Goal: Task Accomplishment & Management: Manage account settings

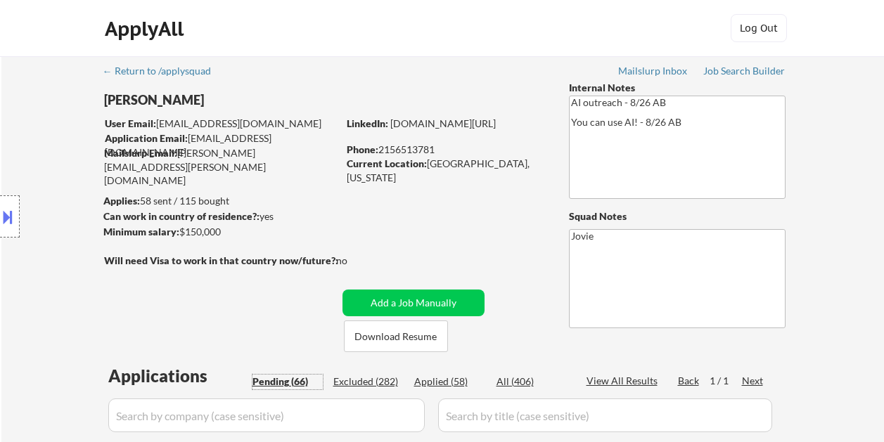
select select ""pending""
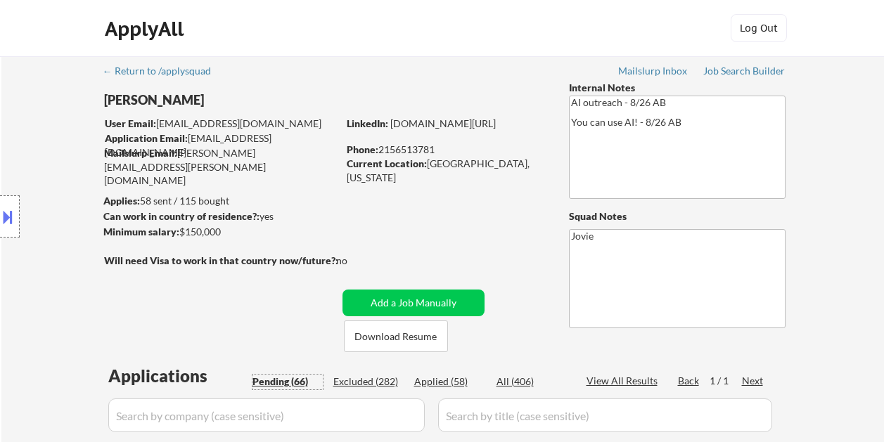
select select ""pending""
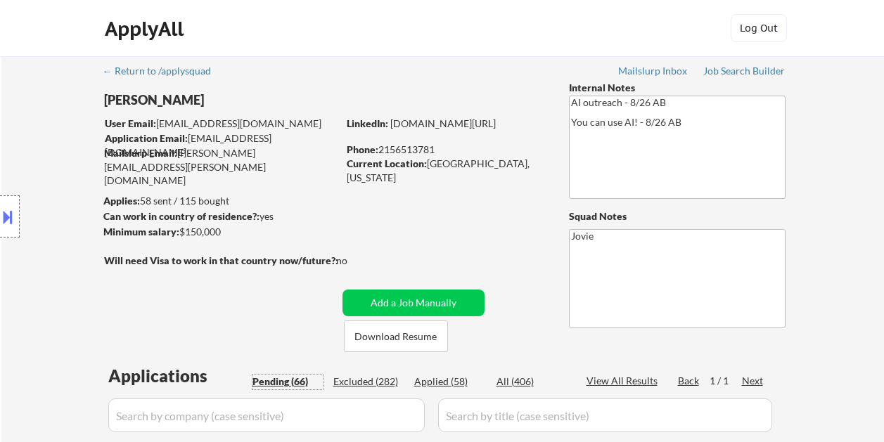
select select ""pending""
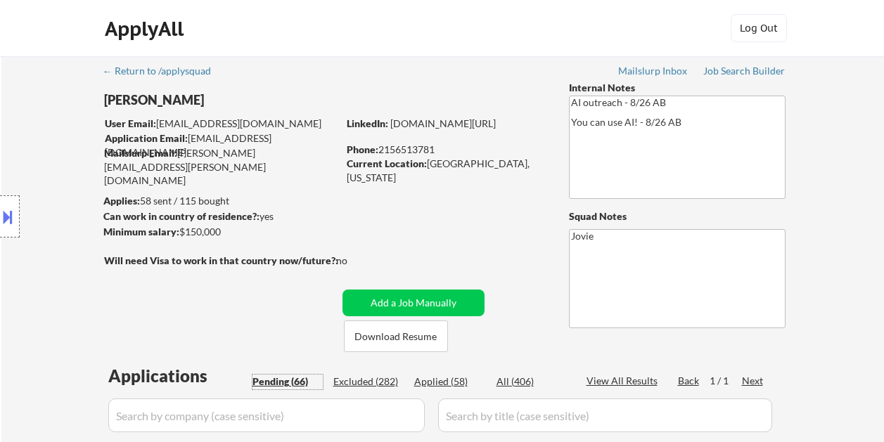
select select ""pending""
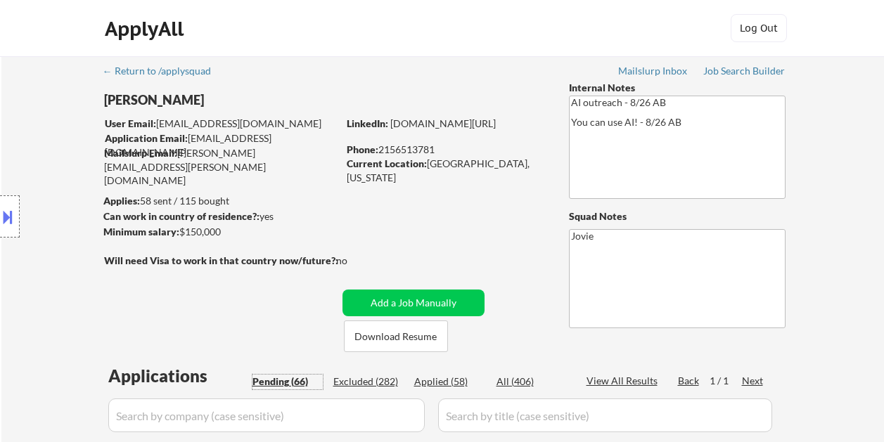
select select ""pending""
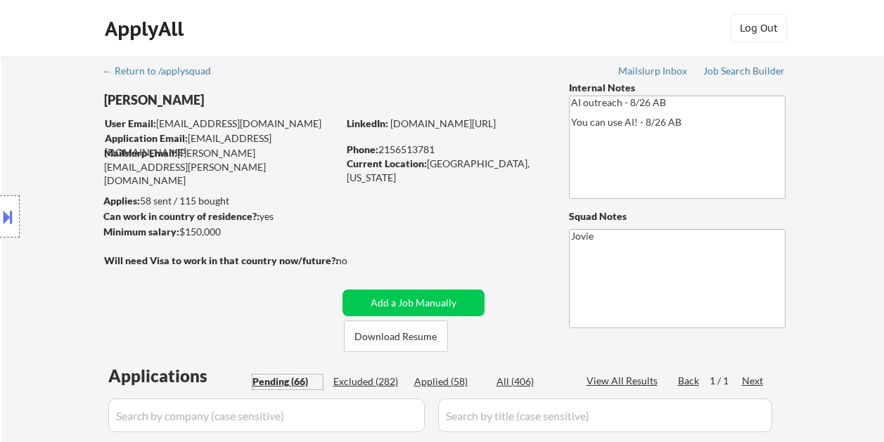
select select ""pending""
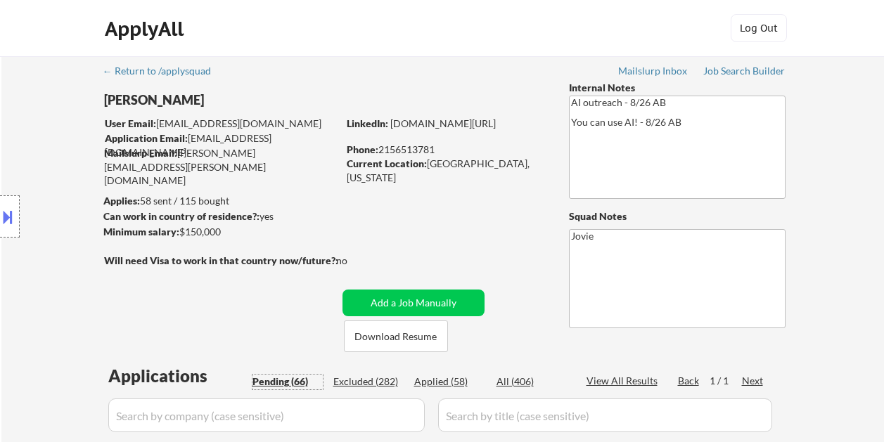
select select ""pending""
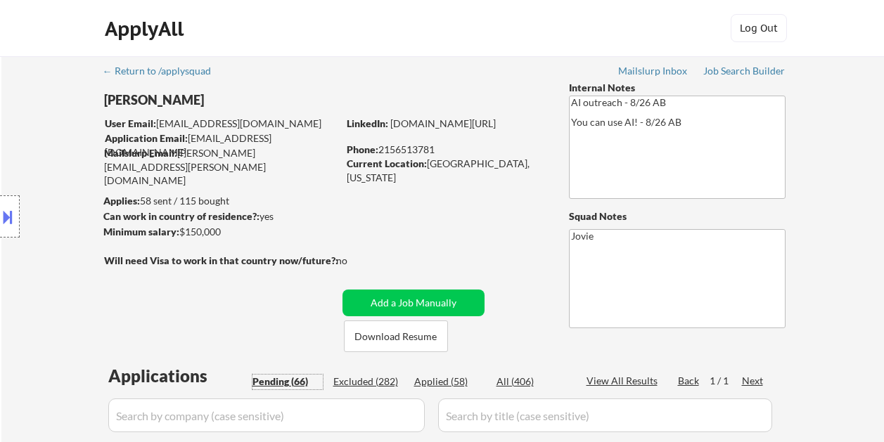
select select ""pending""
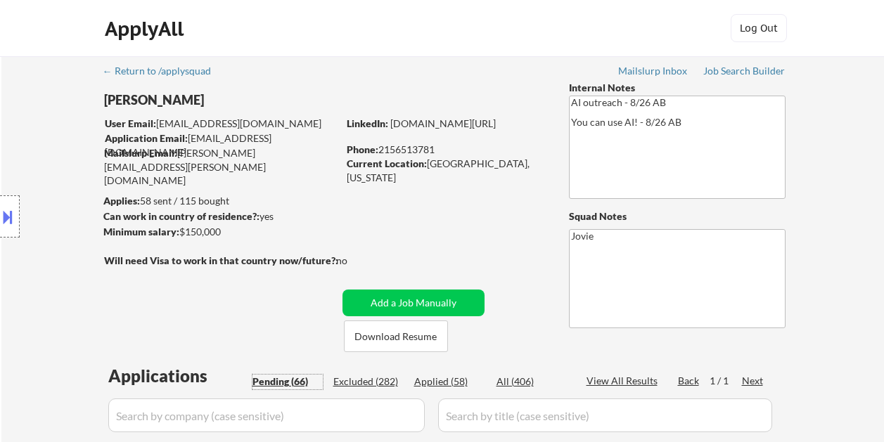
select select ""pending""
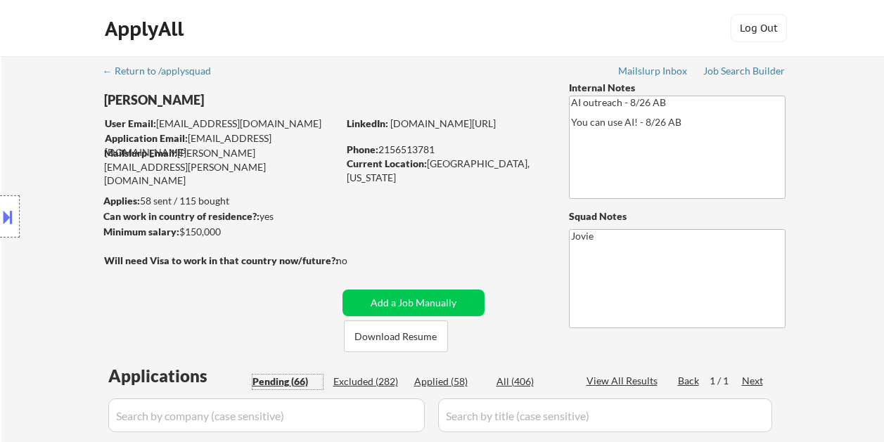
select select ""pending""
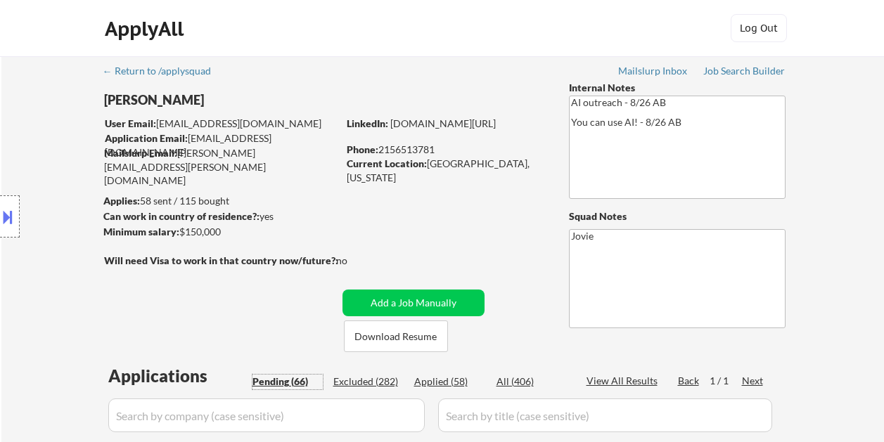
select select ""pending""
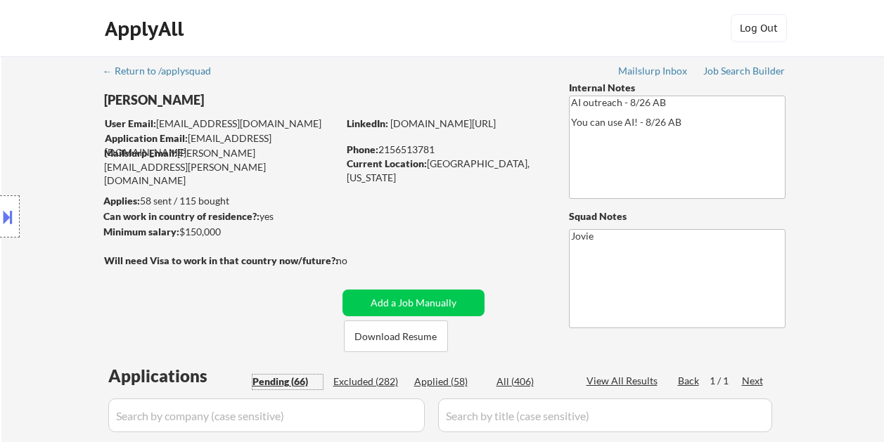
select select ""pending""
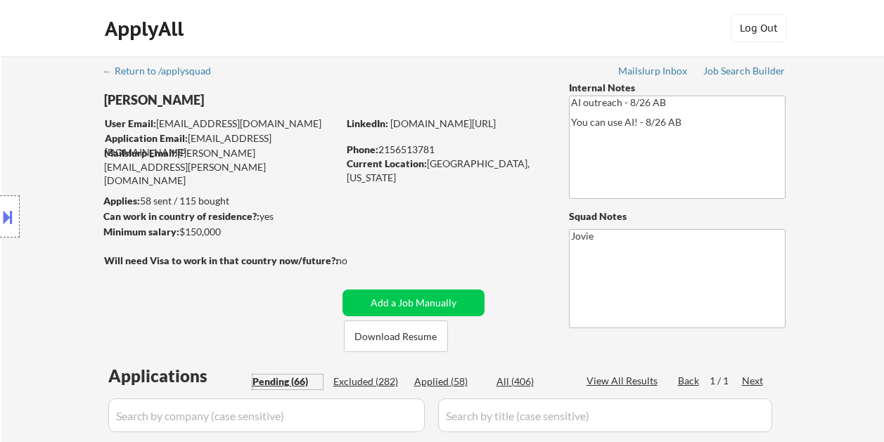
select select ""pending""
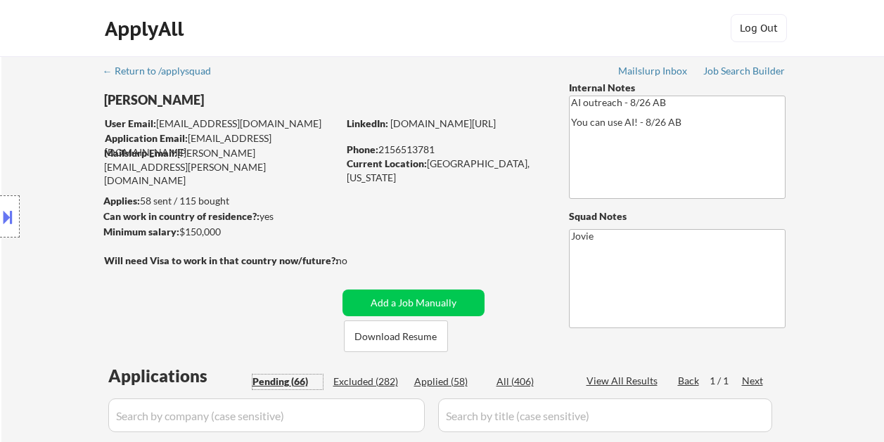
select select ""pending""
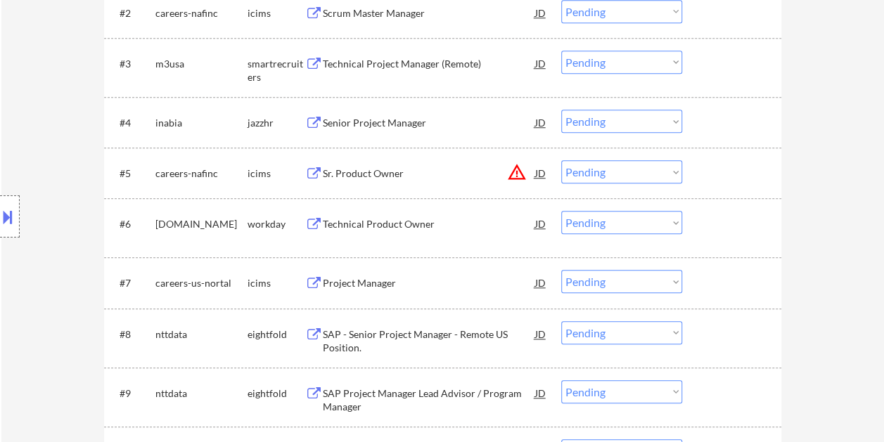
scroll to position [571, 0]
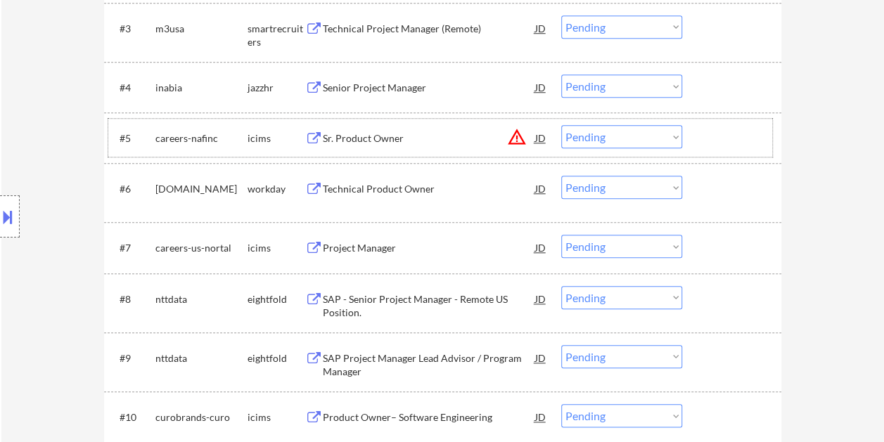
click at [724, 134] on div at bounding box center [733, 137] width 62 height 25
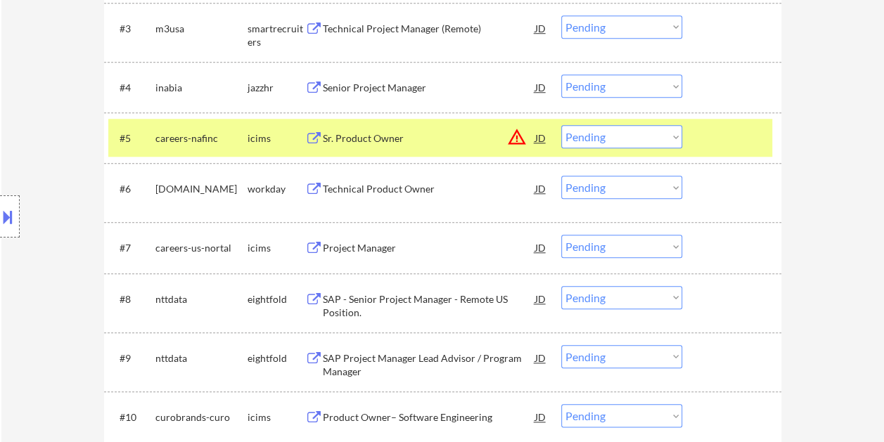
click at [455, 125] on div "Sr. Product Owner" at bounding box center [429, 137] width 212 height 25
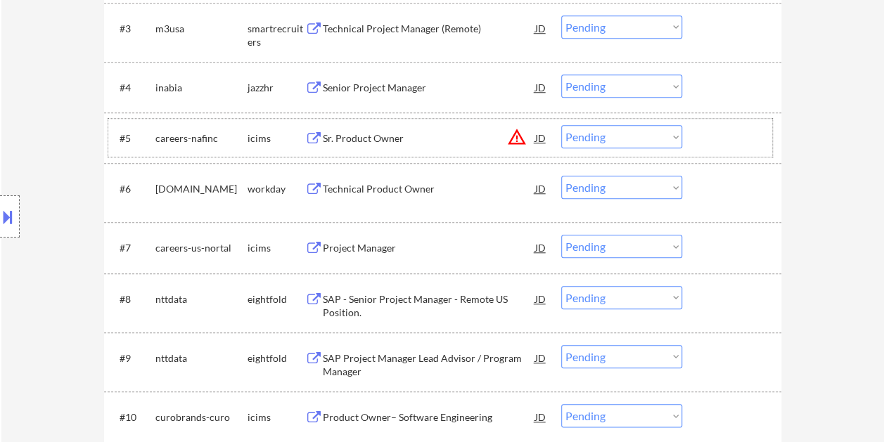
click at [733, 125] on div at bounding box center [733, 137] width 62 height 25
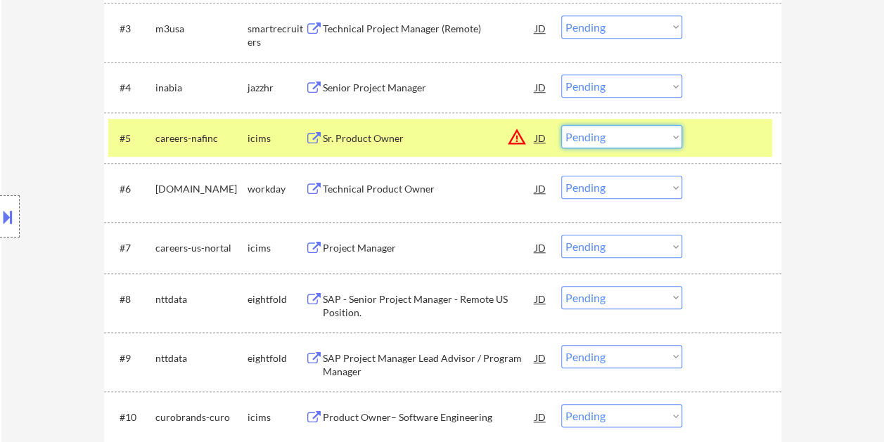
click at [671, 139] on select "Choose an option... Pending Applied Excluded (Questions) Excluded (Expired) Exc…" at bounding box center [621, 136] width 121 height 23
click at [561, 125] on select "Choose an option... Pending Applied Excluded (Questions) Excluded (Expired) Exc…" at bounding box center [621, 136] width 121 height 23
select select ""pending""
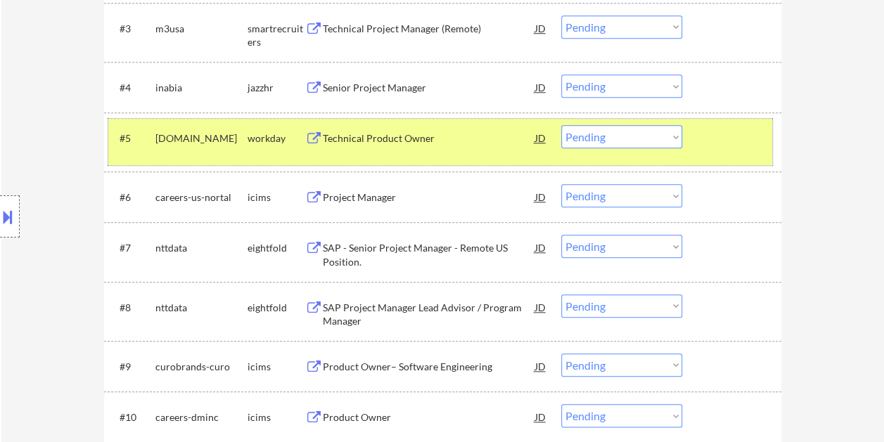
click at [692, 143] on div "#5 [DOMAIN_NAME] workday Technical Product Owner JD warning_amber Choose an opt…" at bounding box center [440, 142] width 664 height 46
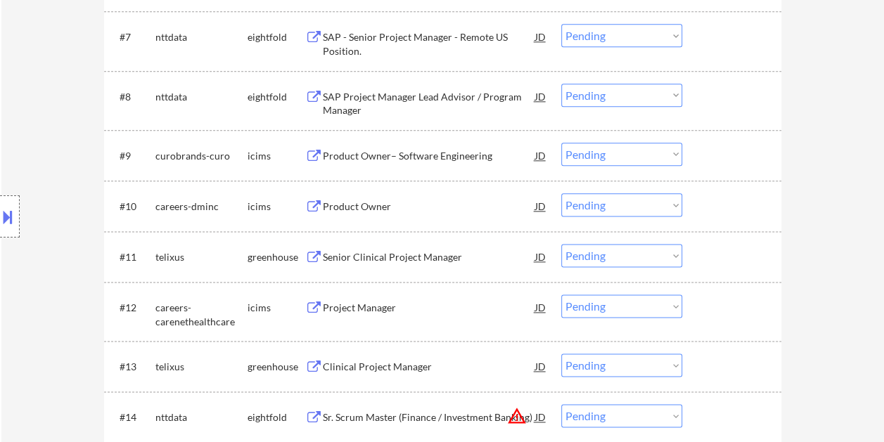
scroll to position [835, 0]
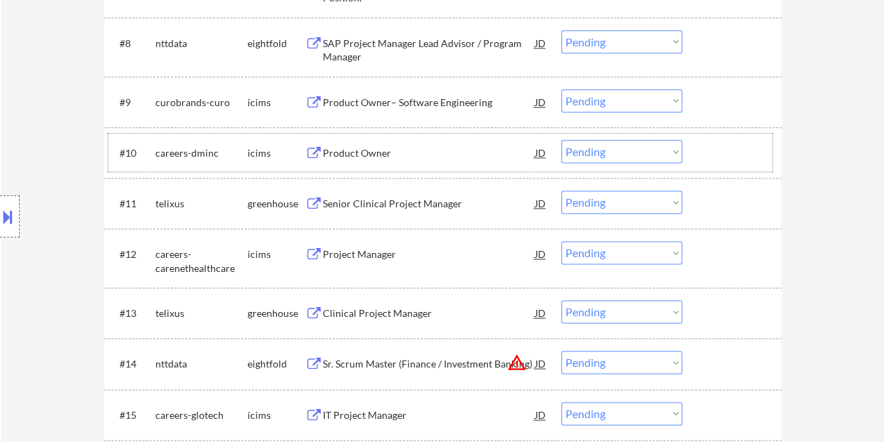
click at [735, 160] on div at bounding box center [733, 152] width 62 height 25
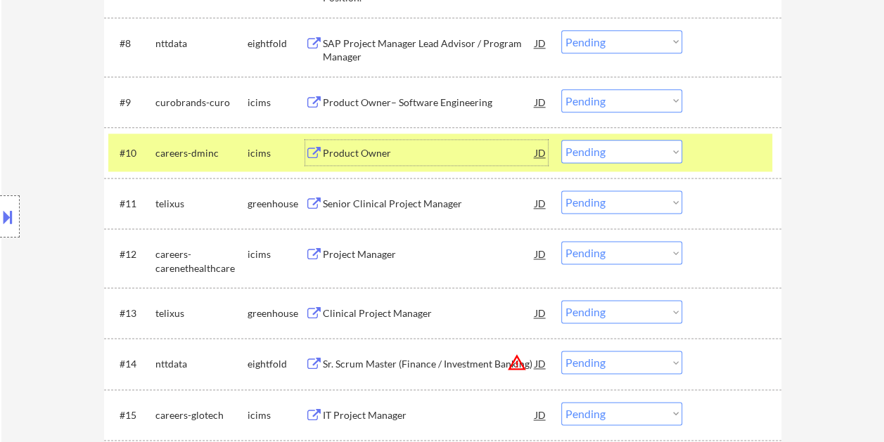
click at [445, 147] on div "Product Owner" at bounding box center [429, 153] width 212 height 14
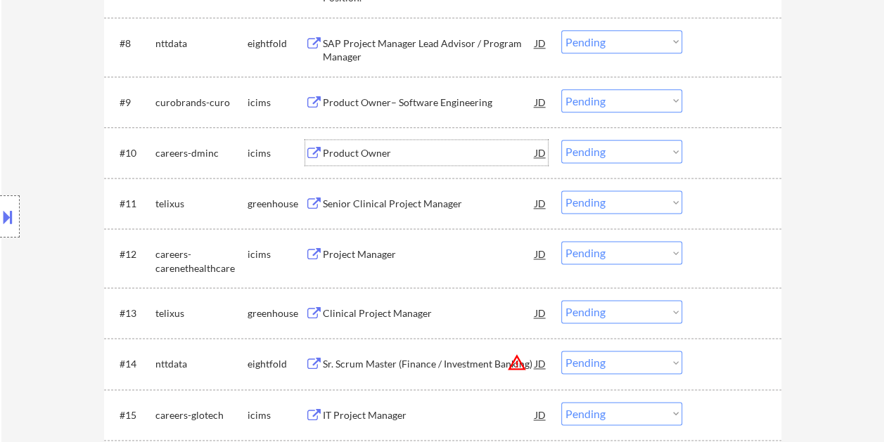
click at [713, 141] on div at bounding box center [733, 152] width 62 height 25
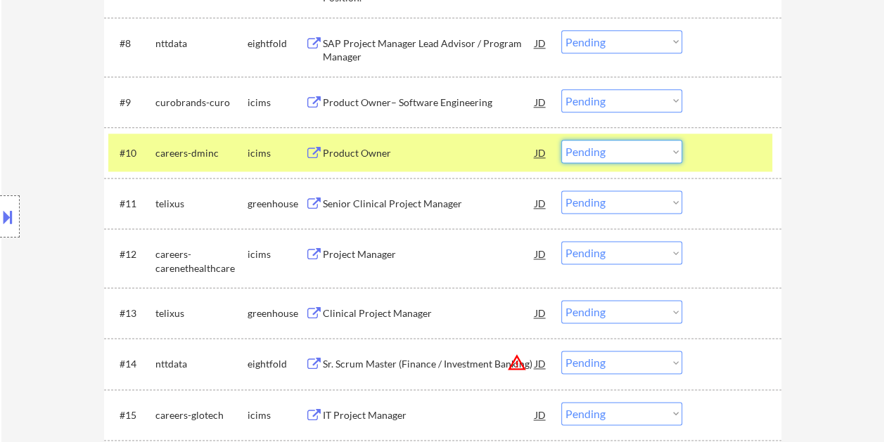
click at [679, 147] on select "Choose an option... Pending Applied Excluded (Questions) Excluded (Expired) Exc…" at bounding box center [621, 151] width 121 height 23
click at [561, 140] on select "Choose an option... Pending Applied Excluded (Questions) Excluded (Expired) Exc…" at bounding box center [621, 151] width 121 height 23
click at [702, 154] on div at bounding box center [733, 152] width 62 height 25
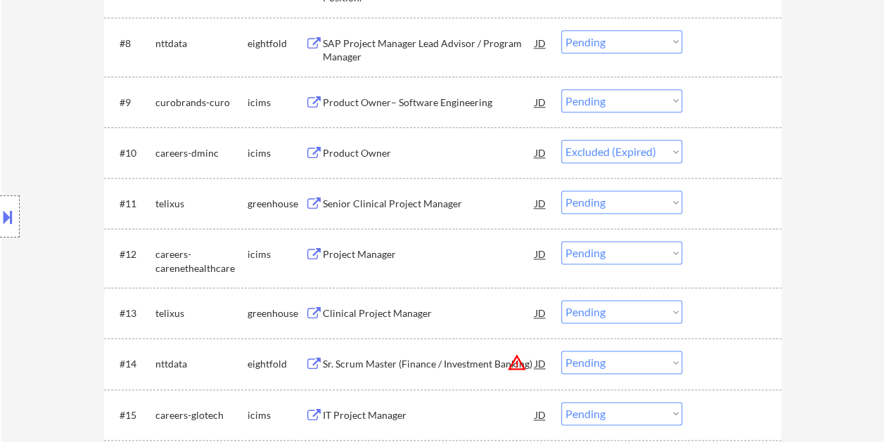
select select ""pending""
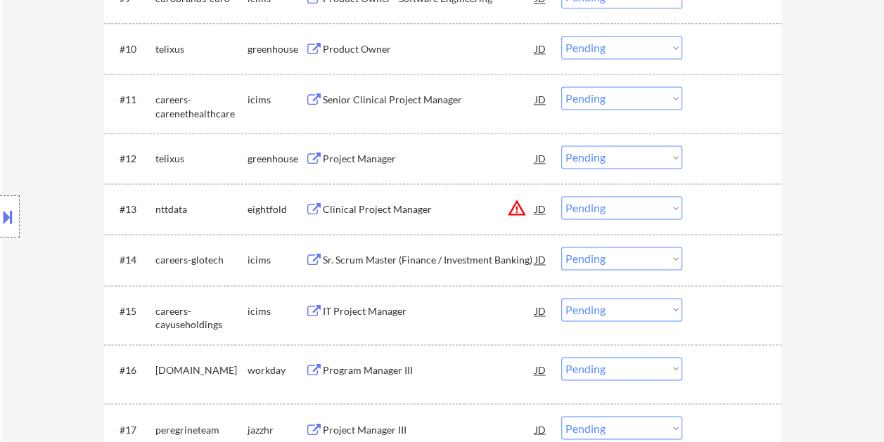
scroll to position [941, 0]
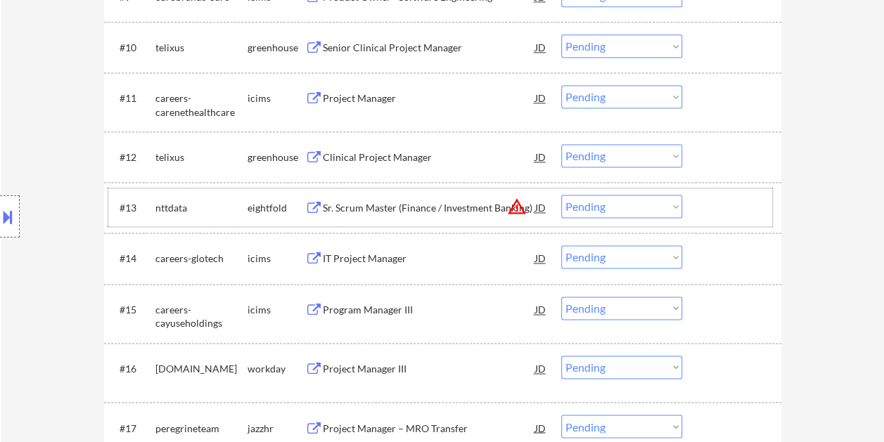
click at [707, 217] on div at bounding box center [733, 207] width 62 height 25
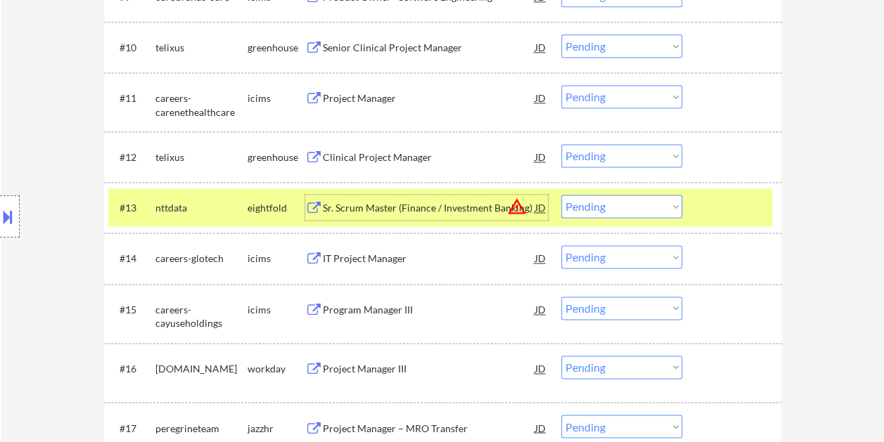
click at [450, 207] on div "Sr. Scrum Master (Finance / Investment Banking)" at bounding box center [429, 208] width 212 height 14
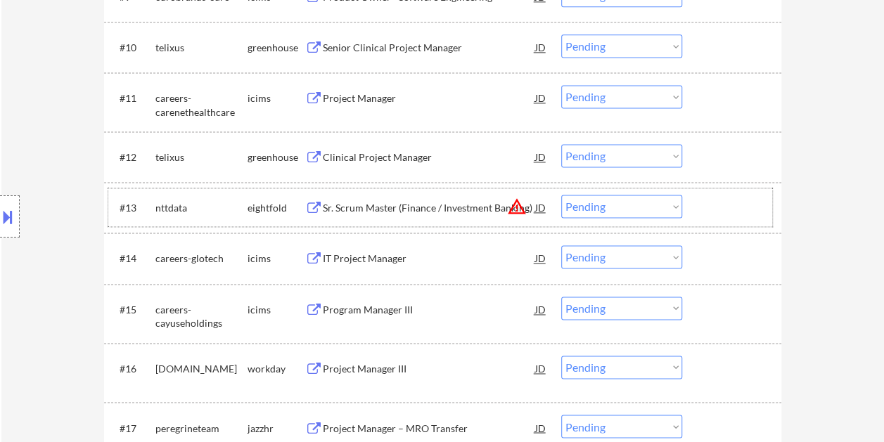
click at [698, 214] on div "#13 nttdata eightfold Sr. Scrum Master (Finance / Investment Banking) JD warnin…" at bounding box center [440, 207] width 664 height 38
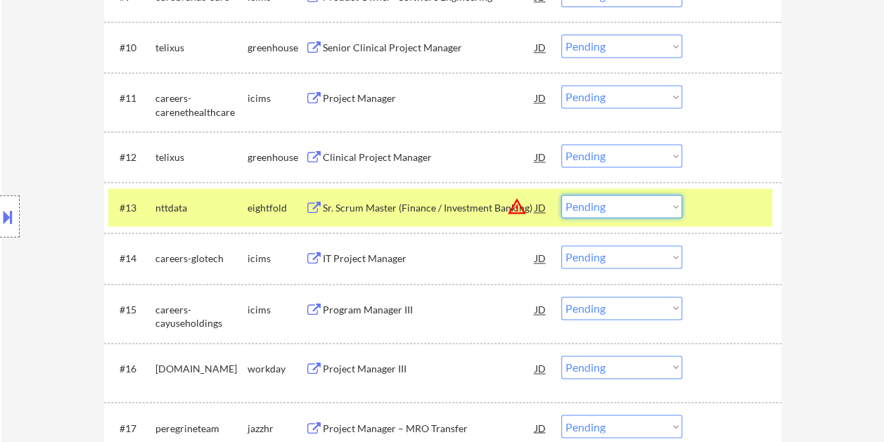
click at [675, 200] on select "Choose an option... Pending Applied Excluded (Questions) Excluded (Expired) Exc…" at bounding box center [621, 206] width 121 height 23
click at [561, 195] on select "Choose an option... Pending Applied Excluded (Questions) Excluded (Expired) Exc…" at bounding box center [621, 206] width 121 height 23
select select ""pending""
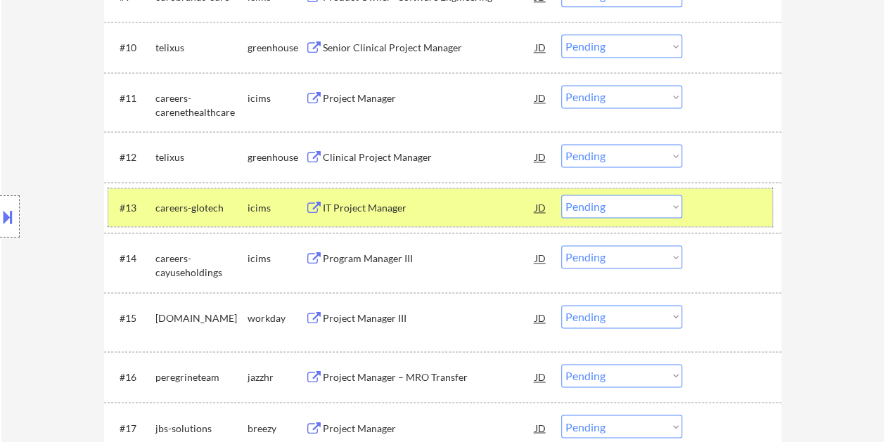
click at [728, 211] on div at bounding box center [733, 207] width 62 height 25
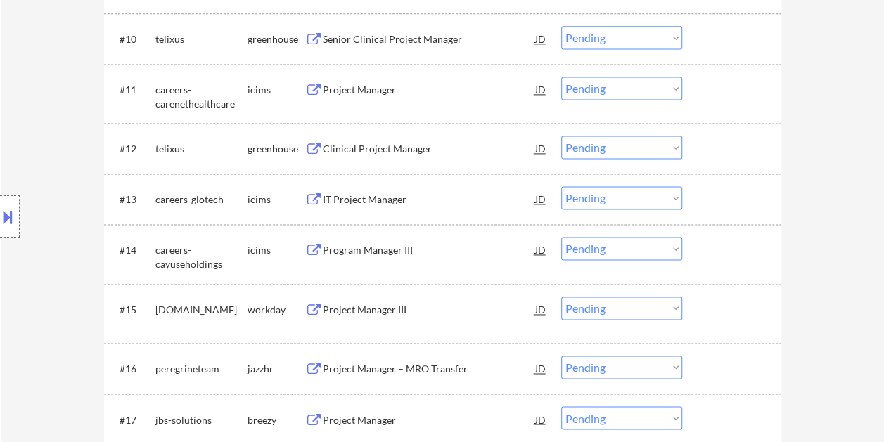
scroll to position [946, 0]
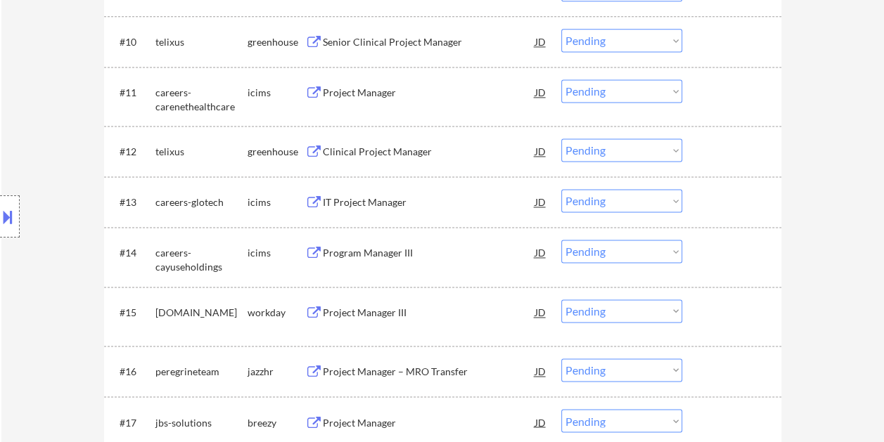
click at [719, 200] on div at bounding box center [733, 201] width 62 height 25
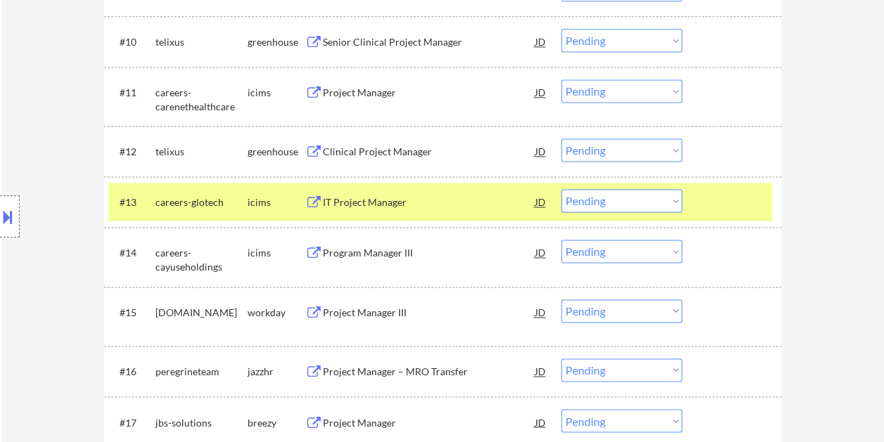
click at [719, 200] on div at bounding box center [733, 201] width 62 height 25
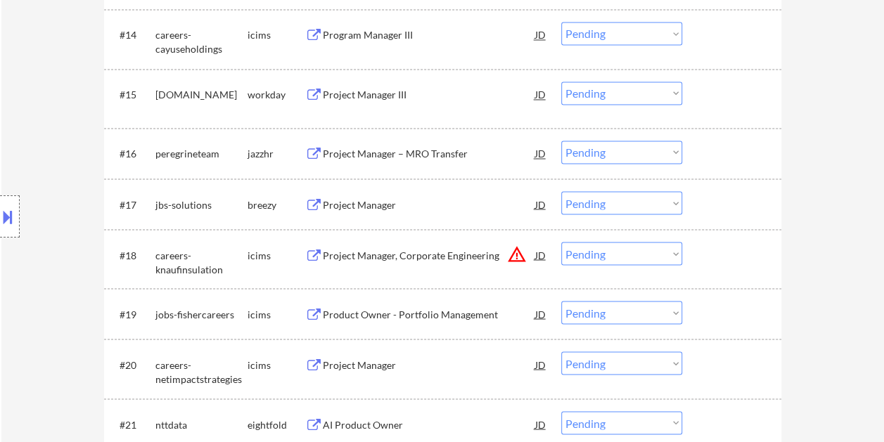
scroll to position [1174, 0]
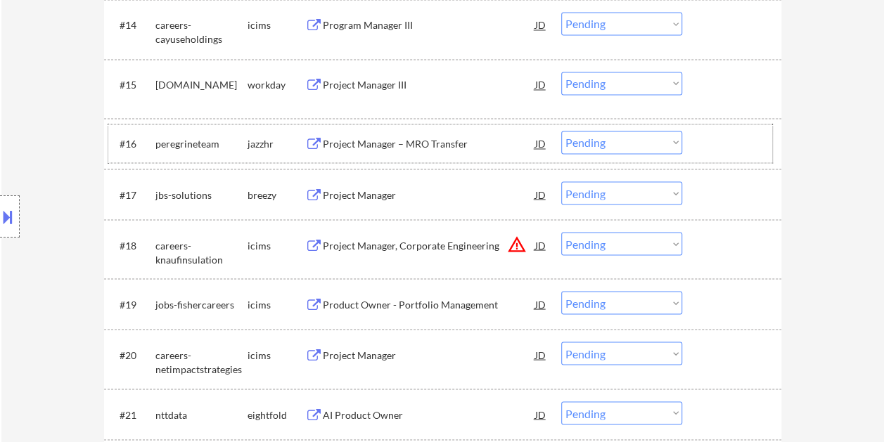
click at [716, 143] on div at bounding box center [733, 143] width 62 height 25
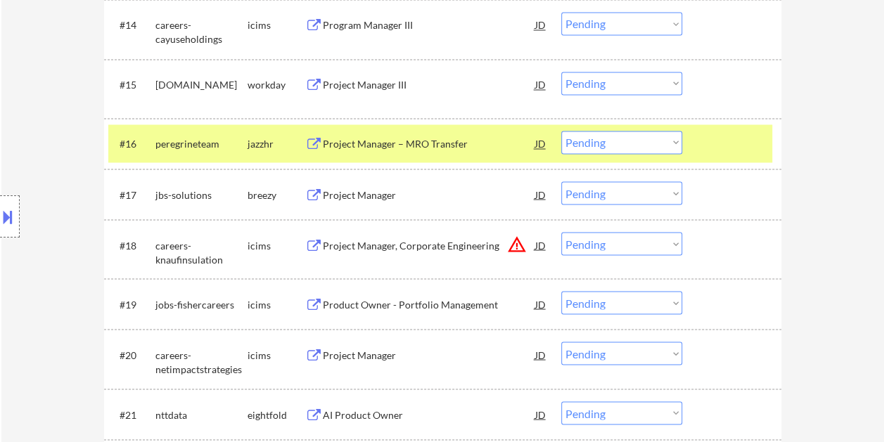
click at [394, 141] on div "Project Manager – MRO Transfer" at bounding box center [429, 144] width 212 height 14
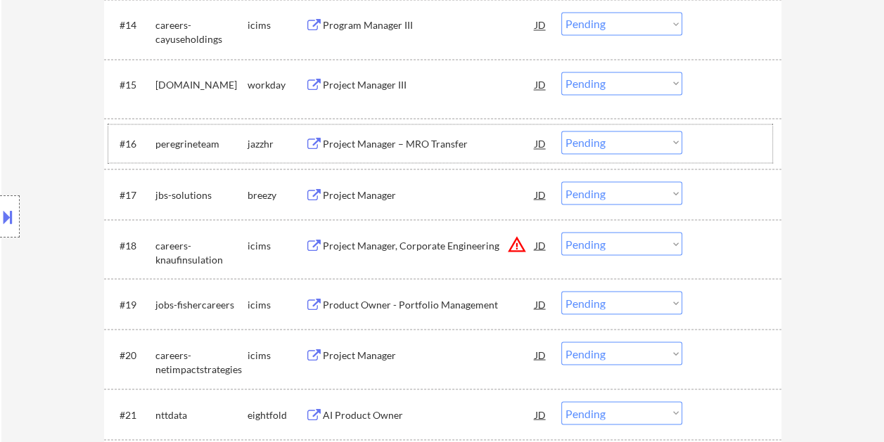
click at [714, 149] on div at bounding box center [733, 143] width 62 height 25
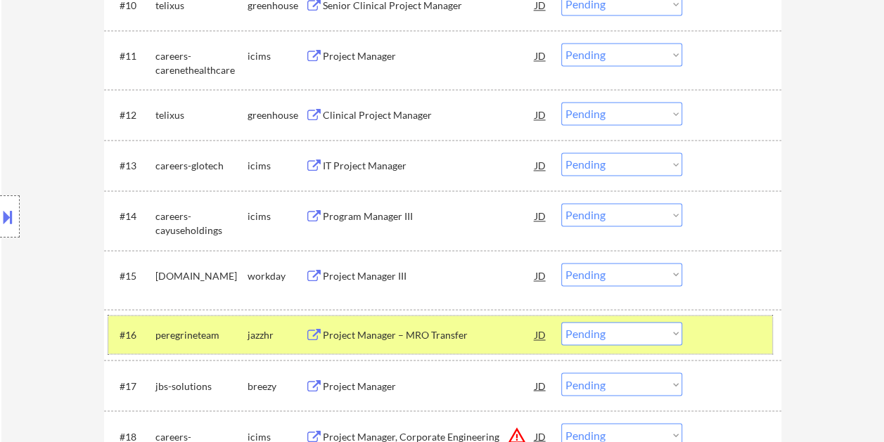
scroll to position [984, 0]
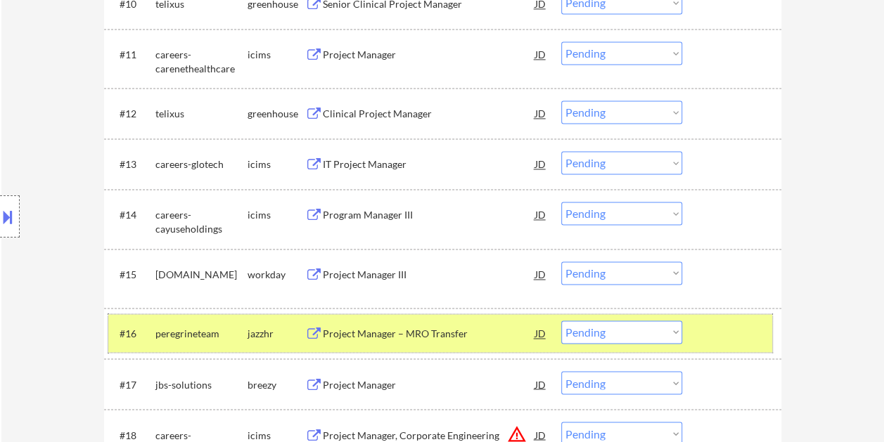
click at [662, 333] on select "Choose an option... Pending Applied Excluded (Questions) Excluded (Expired) Exc…" at bounding box center [621, 332] width 121 height 23
click at [561, 321] on select "Choose an option... Pending Applied Excluded (Questions) Excluded (Expired) Exc…" at bounding box center [621, 332] width 121 height 23
select select ""pending""
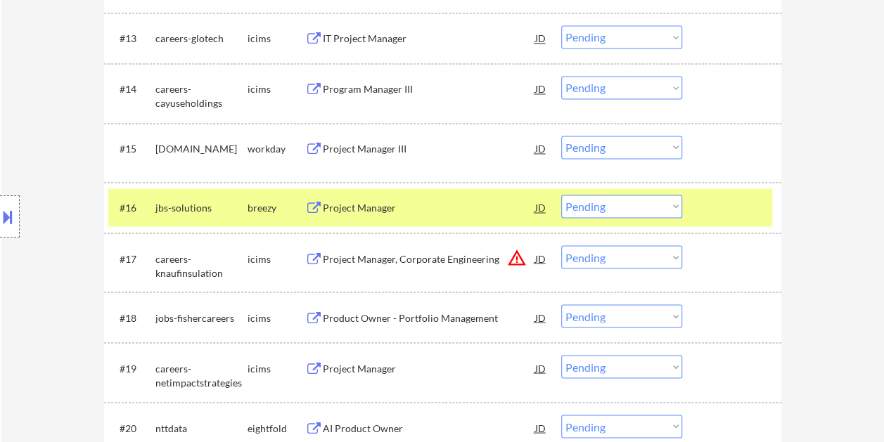
scroll to position [1111, 0]
click at [374, 208] on div "Project Manager" at bounding box center [429, 207] width 212 height 14
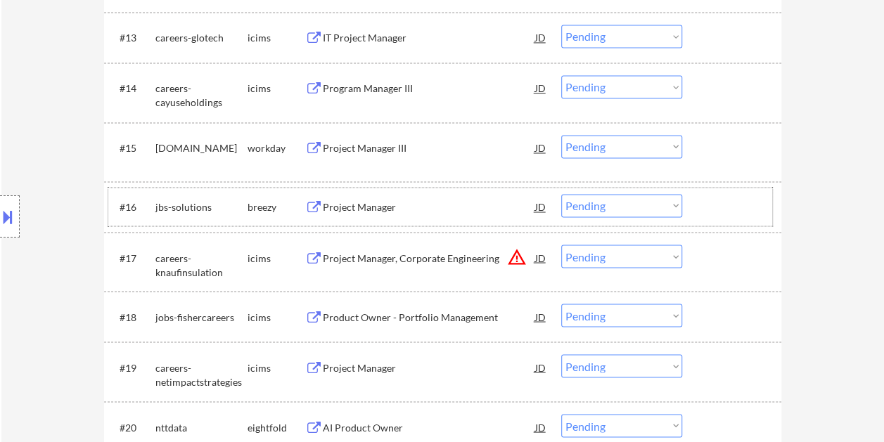
click at [724, 214] on div at bounding box center [733, 206] width 62 height 25
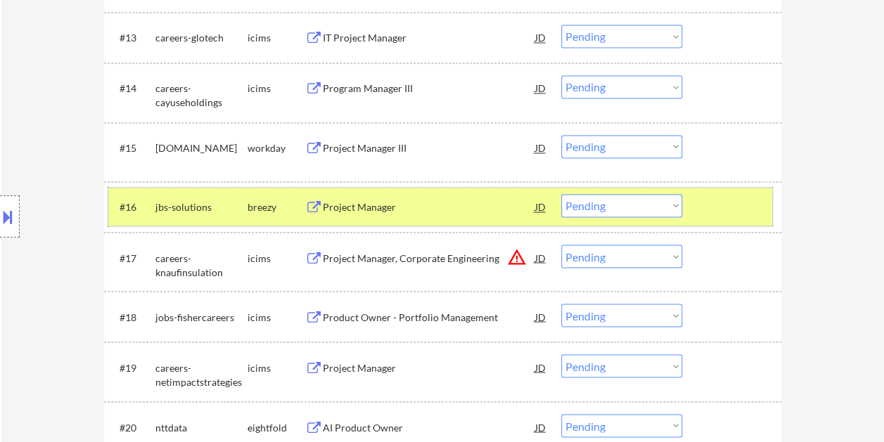
click at [726, 196] on div at bounding box center [733, 206] width 62 height 25
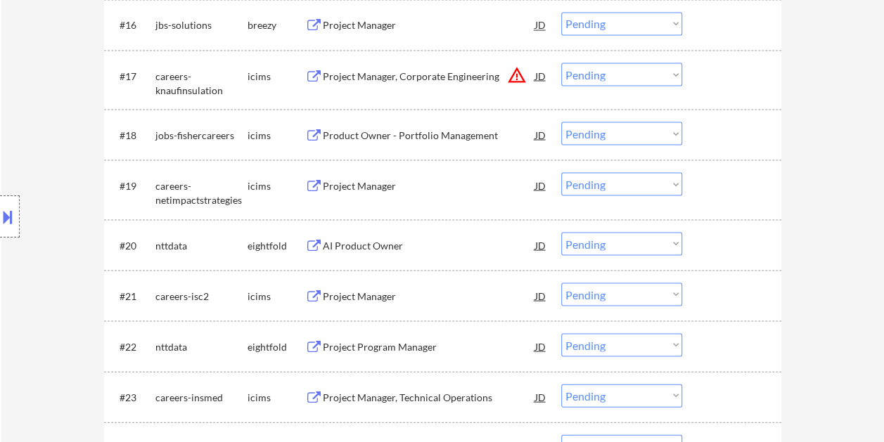
scroll to position [1303, 0]
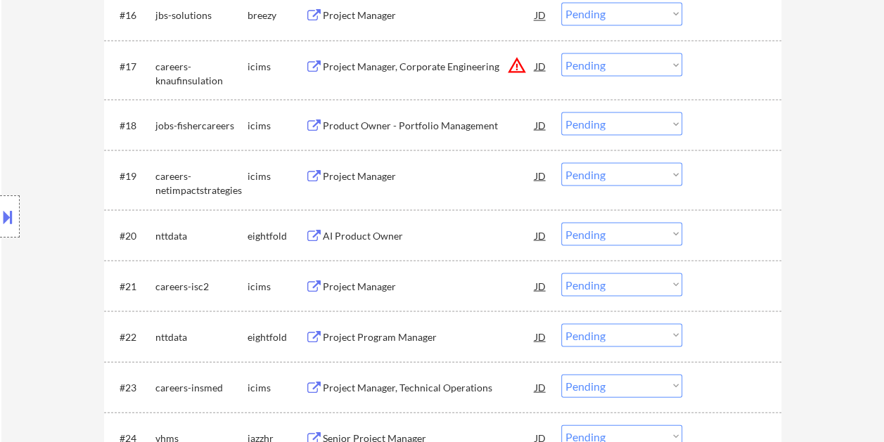
click at [698, 240] on div "#20 nttdata eightfold AI Product Owner JD warning_amber Choose an option... Pen…" at bounding box center [440, 235] width 664 height 38
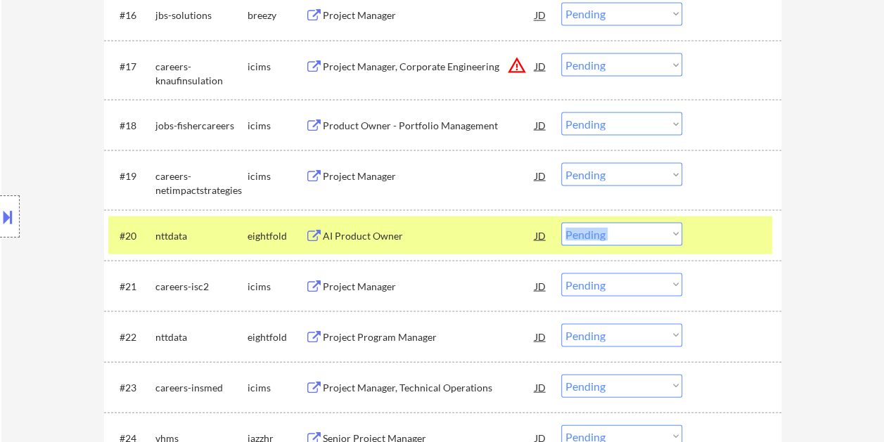
click at [698, 240] on div "#20 nttdata eightfold AI Product Owner JD warning_amber Choose an option... Pen…" at bounding box center [440, 235] width 664 height 38
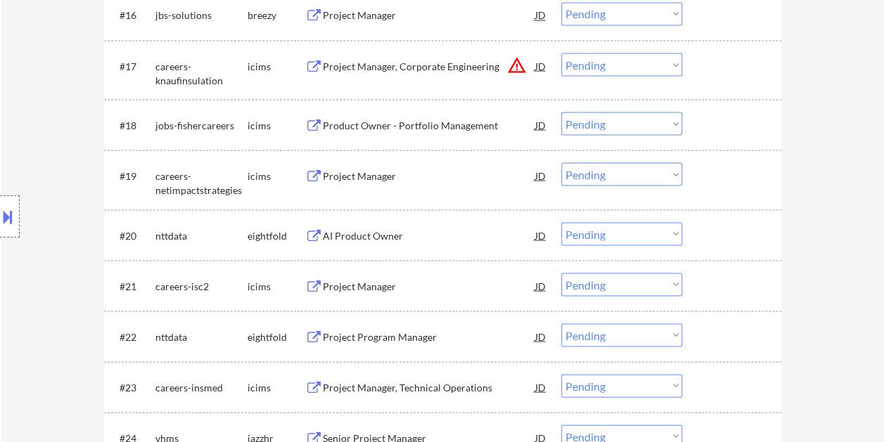
click at [698, 236] on div "#20 nttdata eightfold AI Product Owner JD warning_amber Choose an option... Pen…" at bounding box center [440, 235] width 664 height 38
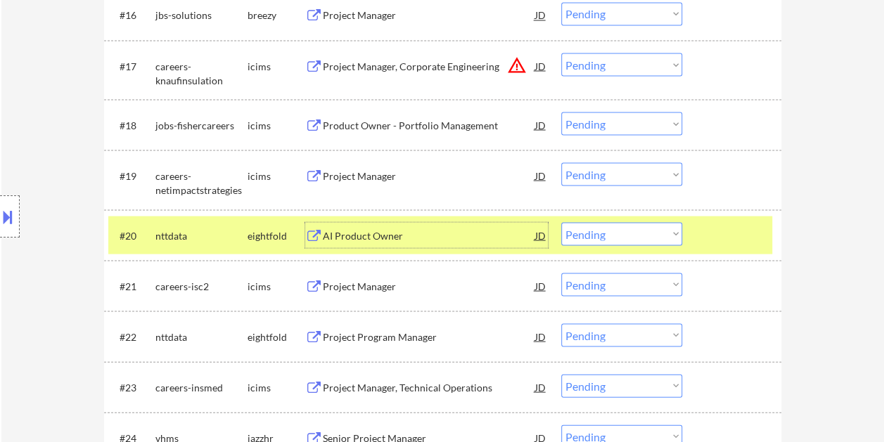
click at [454, 225] on div "AI Product Owner" at bounding box center [429, 234] width 212 height 25
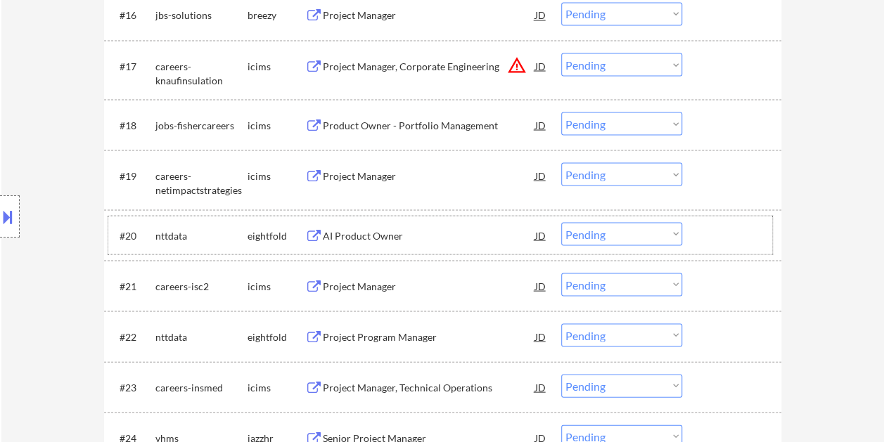
click at [706, 228] on div at bounding box center [733, 234] width 62 height 25
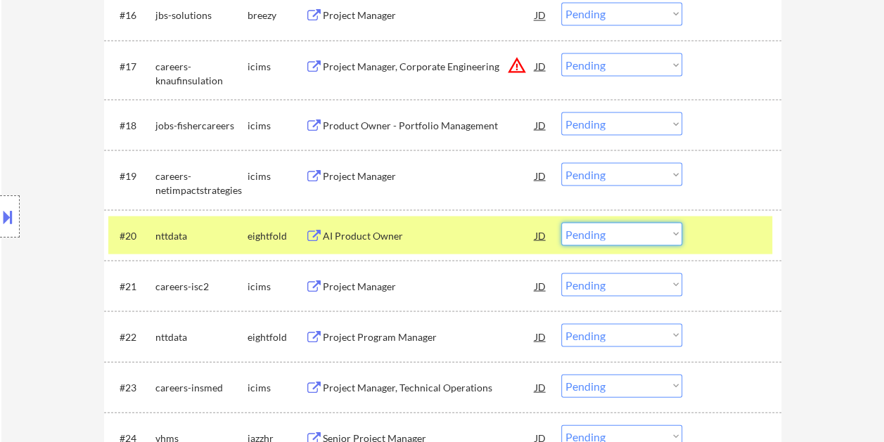
click at [666, 231] on select "Choose an option... Pending Applied Excluded (Questions) Excluded (Expired) Exc…" at bounding box center [621, 233] width 121 height 23
click at [561, 222] on select "Choose an option... Pending Applied Excluded (Questions) Excluded (Expired) Exc…" at bounding box center [621, 233] width 121 height 23
select select ""pending""
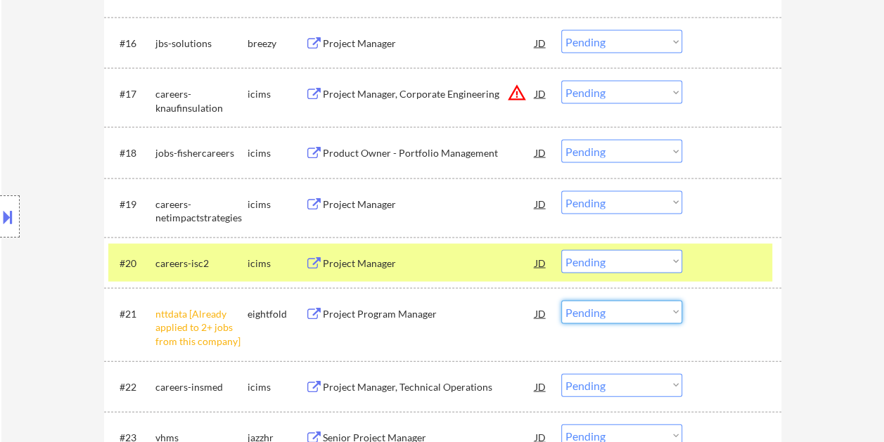
click at [667, 315] on select "Choose an option... Pending Applied Excluded (Questions) Excluded (Expired) Exc…" at bounding box center [621, 311] width 121 height 23
click at [561, 300] on select "Choose an option... Pending Applied Excluded (Questions) Excluded (Expired) Exc…" at bounding box center [621, 311] width 121 height 23
select select ""pending""
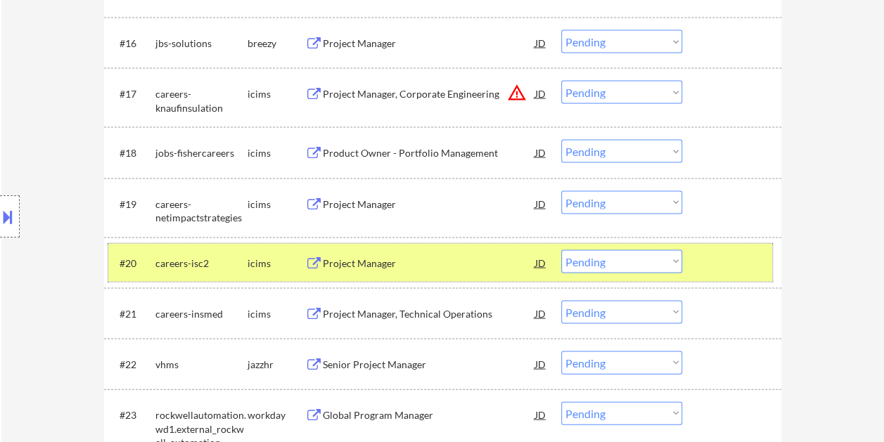
click at [703, 258] on div at bounding box center [733, 262] width 62 height 25
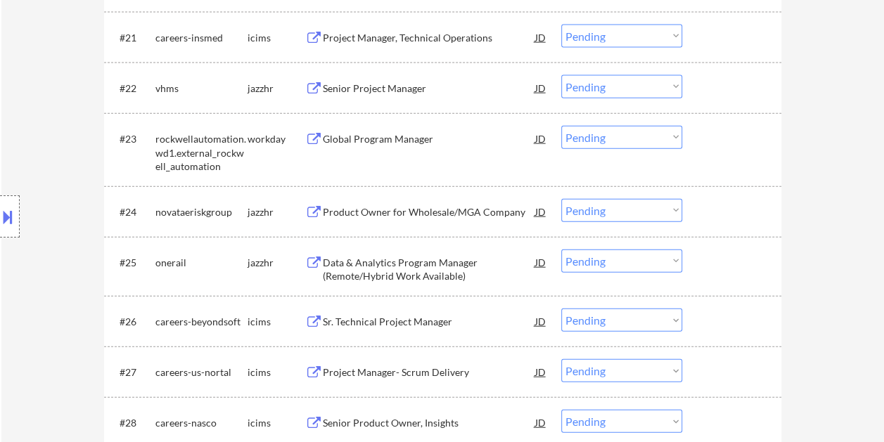
scroll to position [1581, 0]
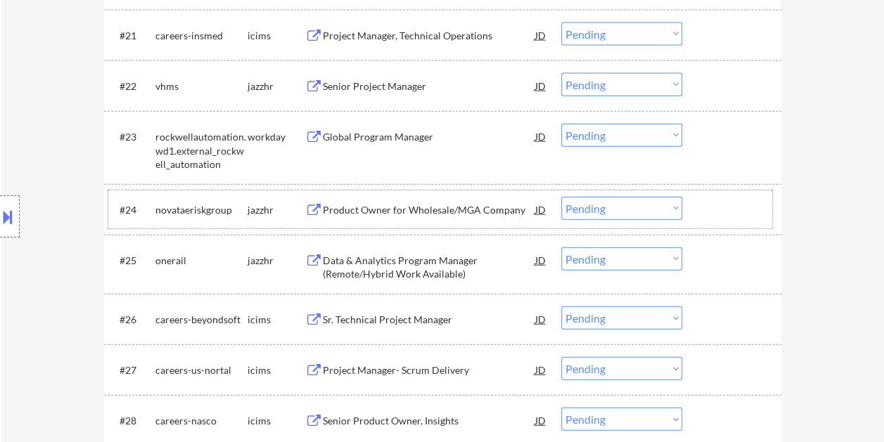
click at [721, 198] on div at bounding box center [733, 209] width 62 height 25
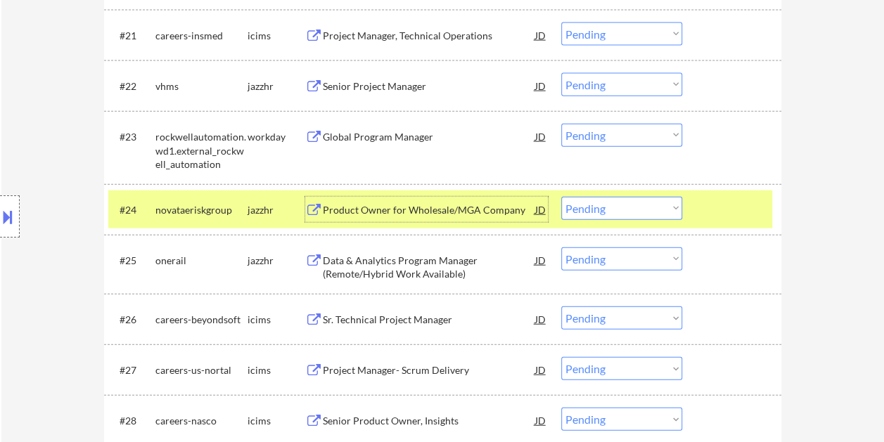
click at [427, 220] on div "Product Owner for Wholesale/MGA Company" at bounding box center [429, 209] width 212 height 25
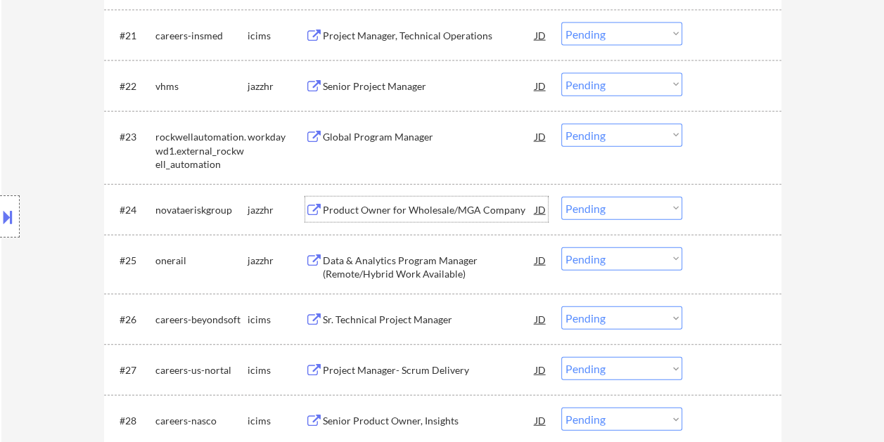
click at [691, 207] on div "#24 novataeriskgroup jazzhr Product Owner for Wholesale/MGA Company JD Choose a…" at bounding box center [440, 210] width 664 height 38
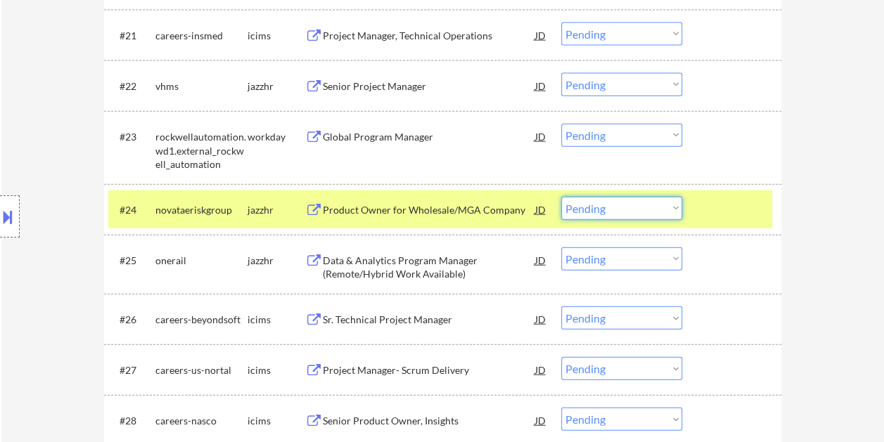
click at [670, 205] on select "Choose an option... Pending Applied Excluded (Questions) Excluded (Expired) Exc…" at bounding box center [621, 208] width 121 height 23
click at [561, 197] on select "Choose an option... Pending Applied Excluded (Questions) Excluded (Expired) Exc…" at bounding box center [621, 208] width 121 height 23
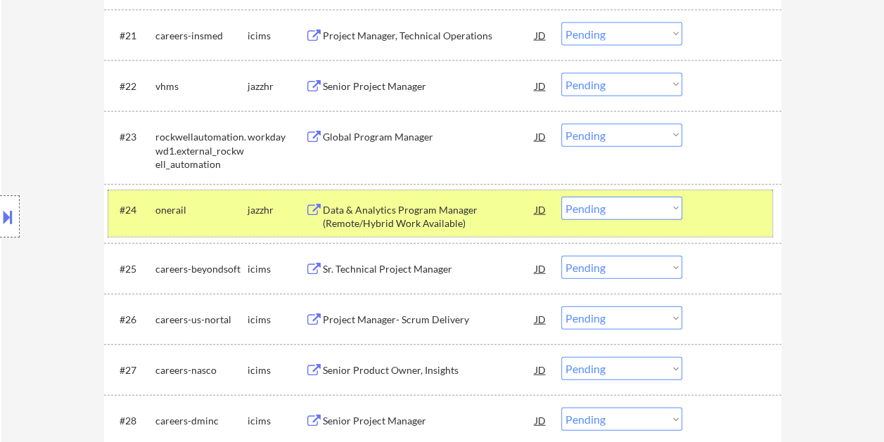
click at [724, 222] on div "#24 onerail jazzhr Data & Analytics Program Manager (Remote/Hybrid Work Availab…" at bounding box center [440, 214] width 664 height 46
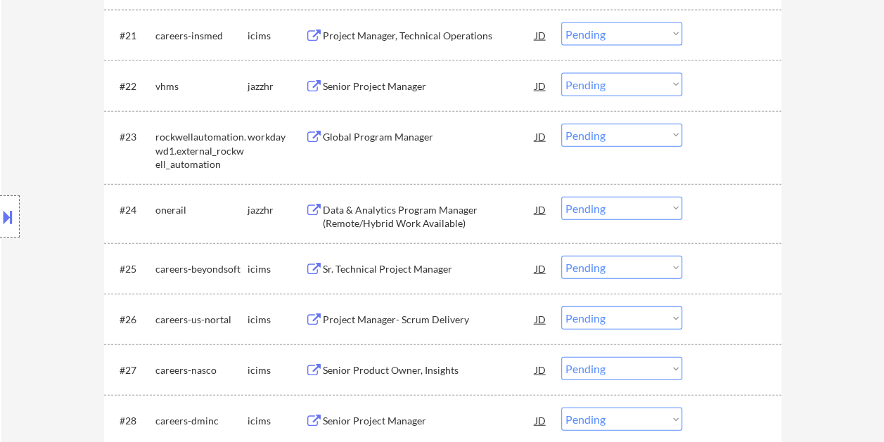
click at [724, 222] on div "#24 onerail jazzhr Data & Analytics Program Manager (Remote/Hybrid Work Availab…" at bounding box center [440, 214] width 664 height 46
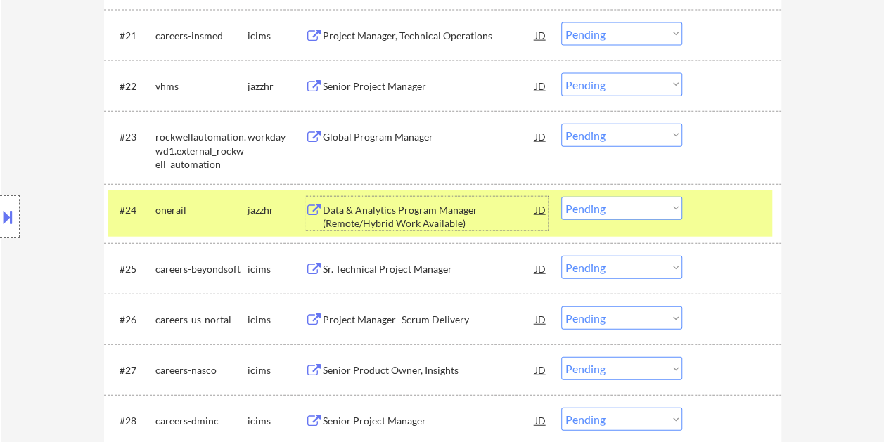
click at [427, 217] on div "Data & Analytics Program Manager (Remote/Hybrid Work Available)" at bounding box center [429, 216] width 212 height 27
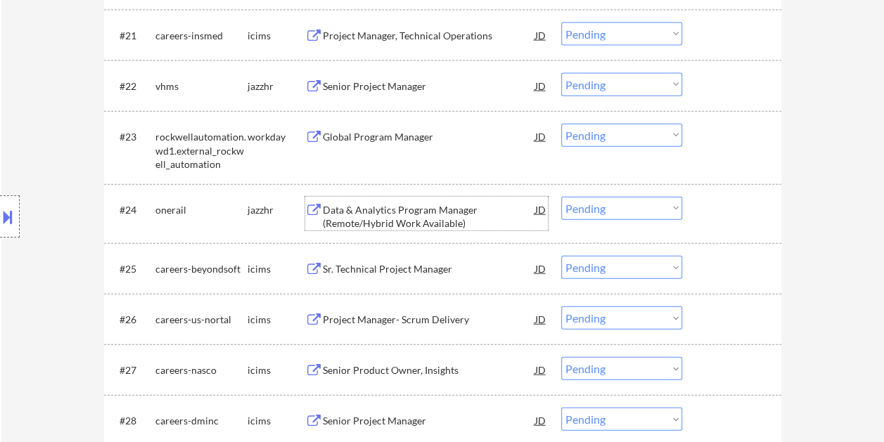
click at [704, 205] on div at bounding box center [733, 209] width 62 height 25
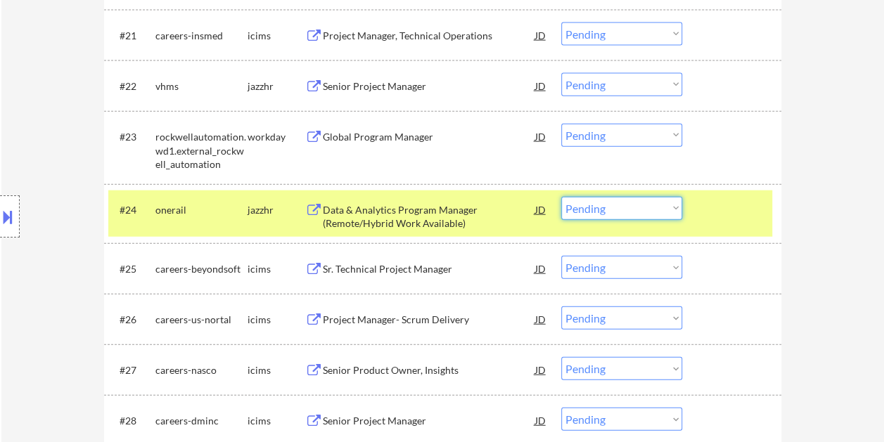
click at [673, 212] on select "Choose an option... Pending Applied Excluded (Questions) Excluded (Expired) Exc…" at bounding box center [621, 208] width 121 height 23
click at [561, 197] on select "Choose an option... Pending Applied Excluded (Questions) Excluded (Expired) Exc…" at bounding box center [621, 208] width 121 height 23
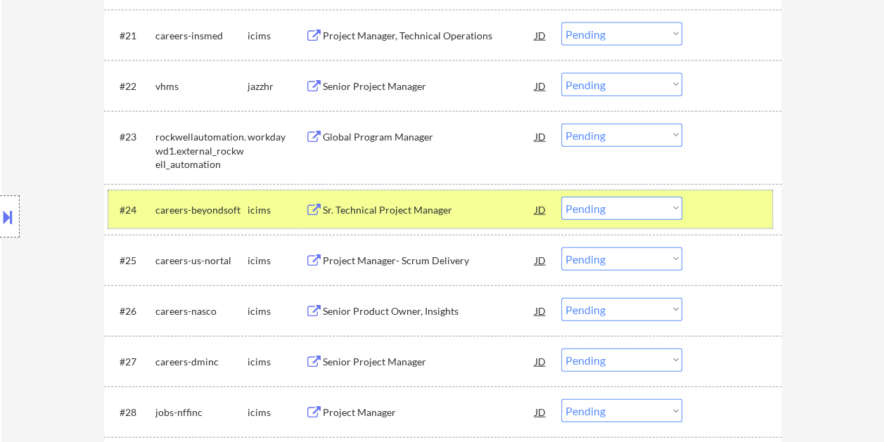
click at [688, 210] on div "#24 careers-beyondsoft icims Sr. Technical Project Manager JD Choose an option.…" at bounding box center [440, 210] width 664 height 38
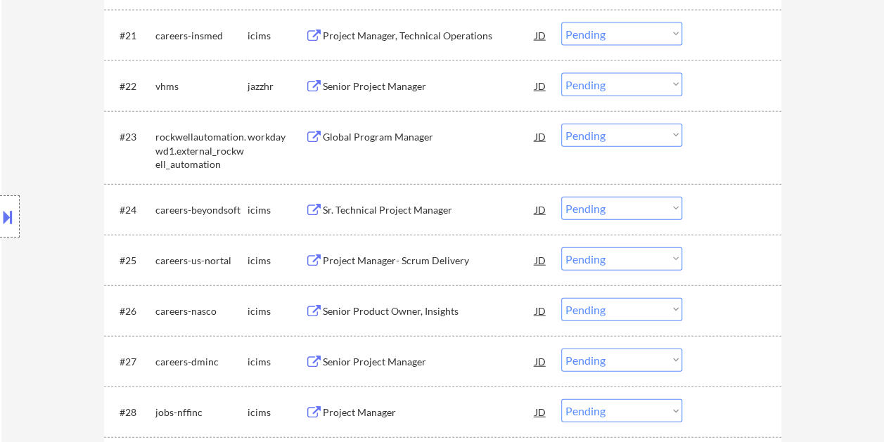
click at [688, 210] on div "#24 careers-beyondsoft icims Sr. Technical Project Manager JD Choose an option.…" at bounding box center [440, 210] width 664 height 38
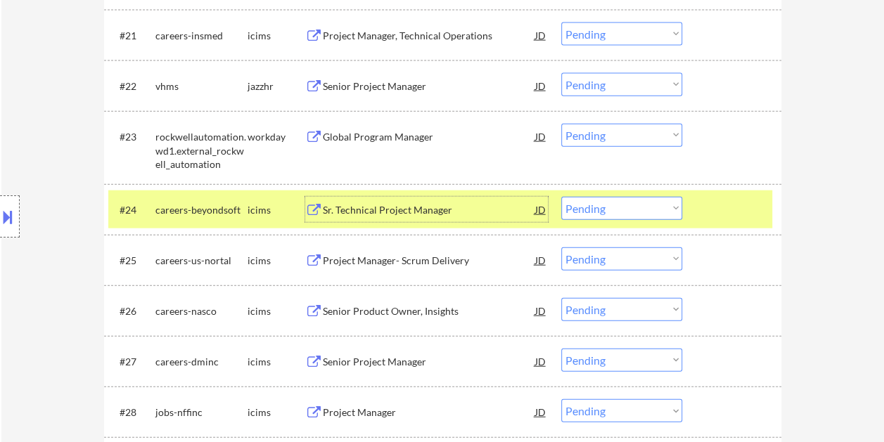
click at [439, 212] on div "Sr. Technical Project Manager" at bounding box center [429, 210] width 212 height 14
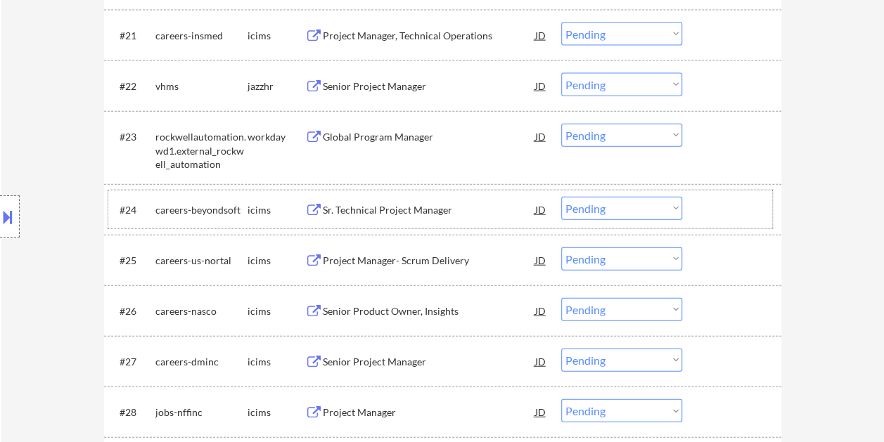
click at [702, 201] on div at bounding box center [733, 209] width 62 height 25
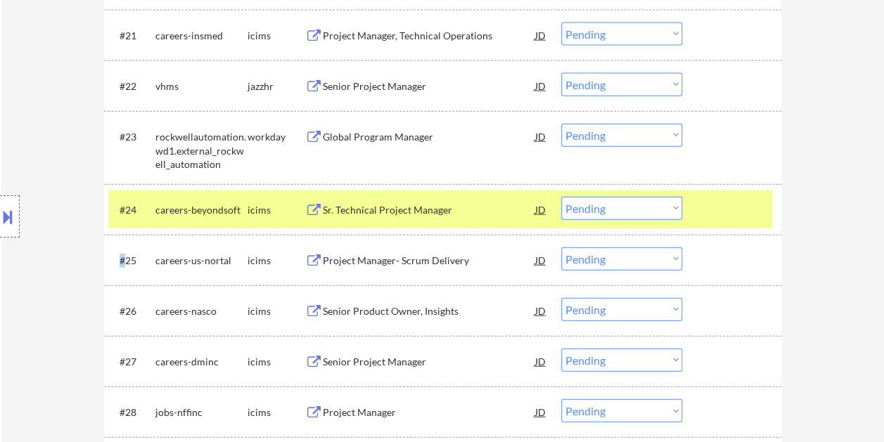
click at [702, 201] on div at bounding box center [733, 209] width 62 height 25
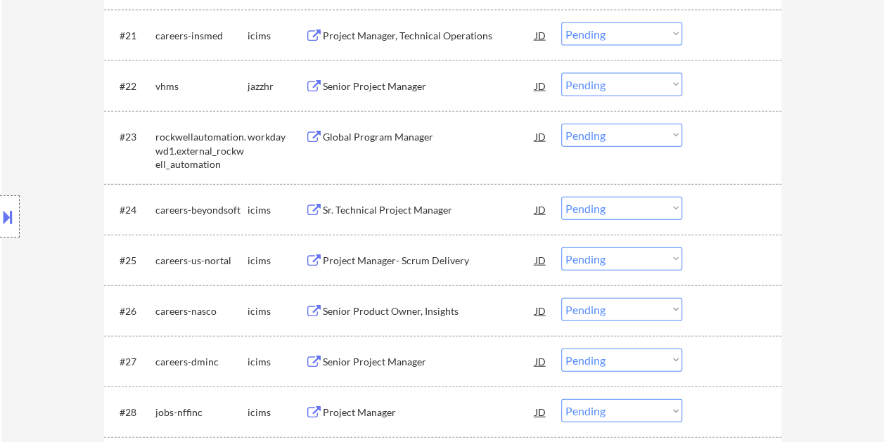
drag, startPoint x: 702, startPoint y: 201, endPoint x: 709, endPoint y: 215, distance: 15.7
click at [709, 215] on div at bounding box center [733, 209] width 62 height 25
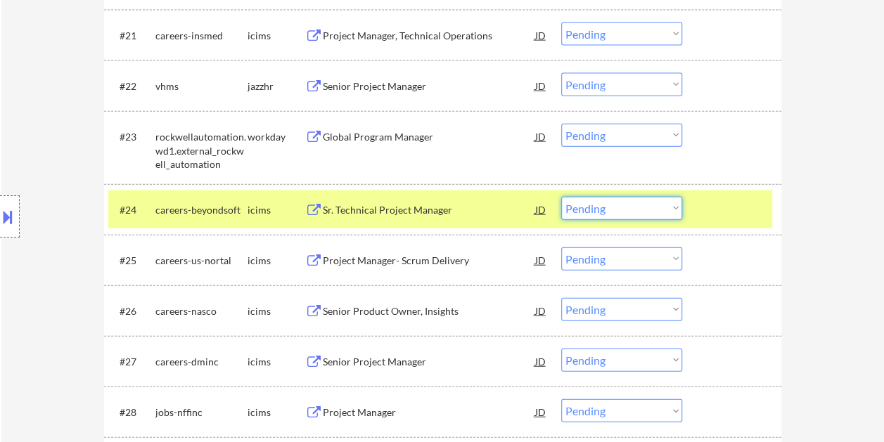
click at [676, 211] on select "Choose an option... Pending Applied Excluded (Questions) Excluded (Expired) Exc…" at bounding box center [621, 208] width 121 height 23
click at [561, 197] on select "Choose an option... Pending Applied Excluded (Questions) Excluded (Expired) Exc…" at bounding box center [621, 208] width 121 height 23
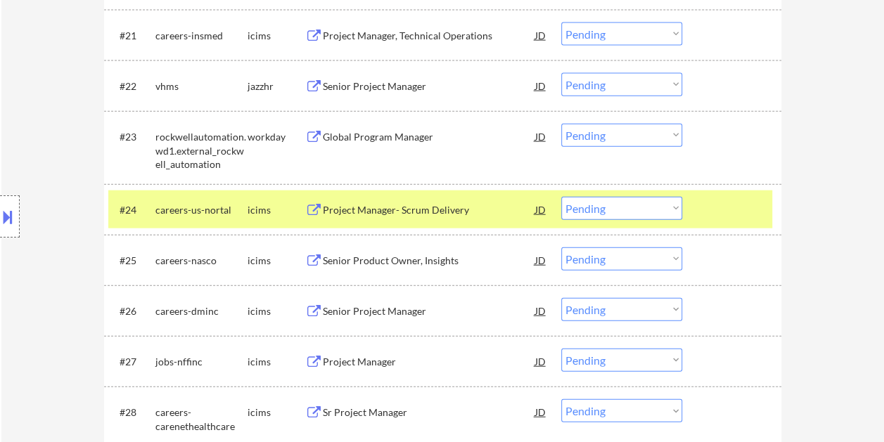
click at [758, 204] on div at bounding box center [733, 209] width 62 height 25
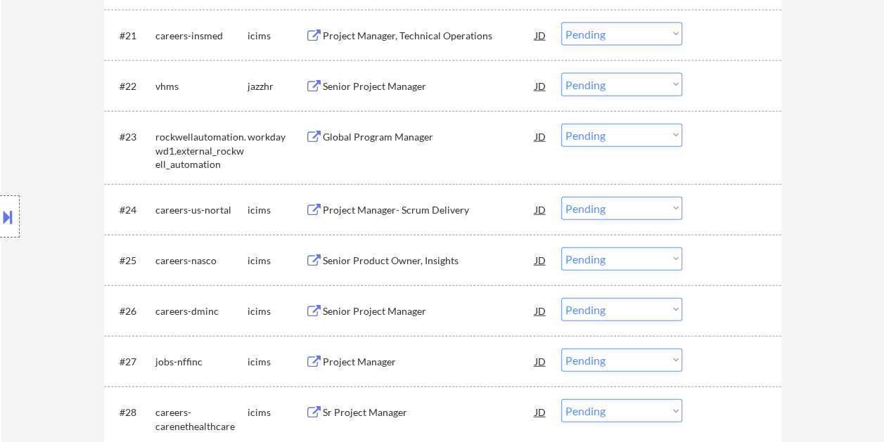
click at [729, 210] on div at bounding box center [733, 209] width 62 height 25
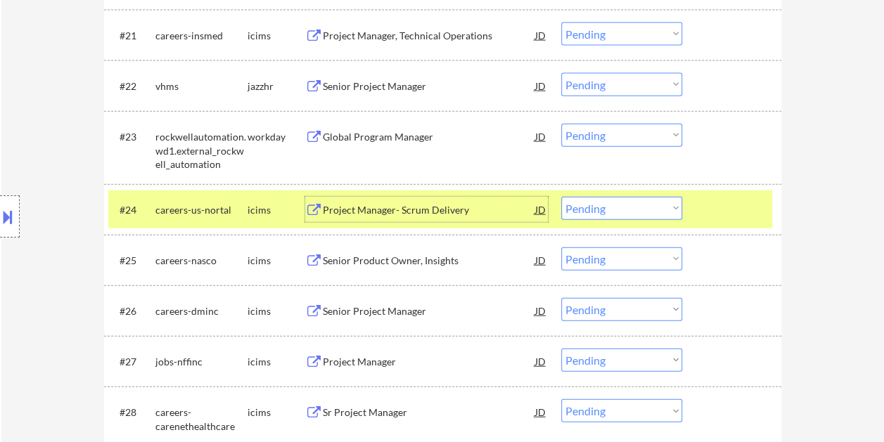
click at [382, 203] on div "Project Manager- Scrum Delivery" at bounding box center [429, 210] width 212 height 14
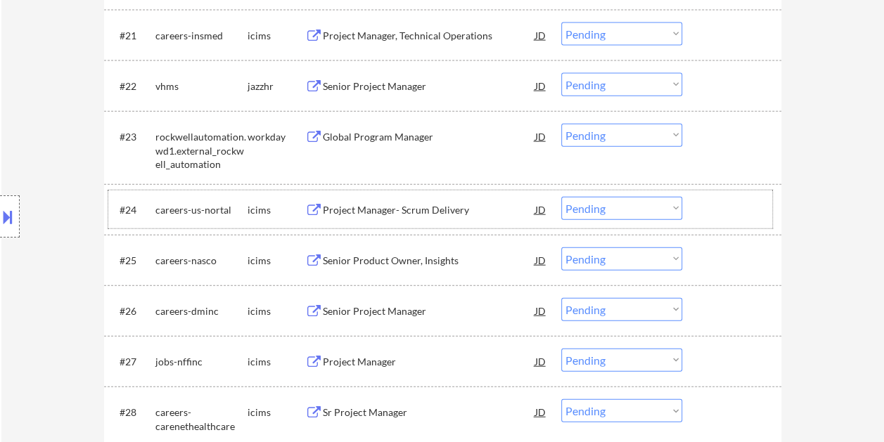
click at [717, 214] on div at bounding box center [733, 209] width 62 height 25
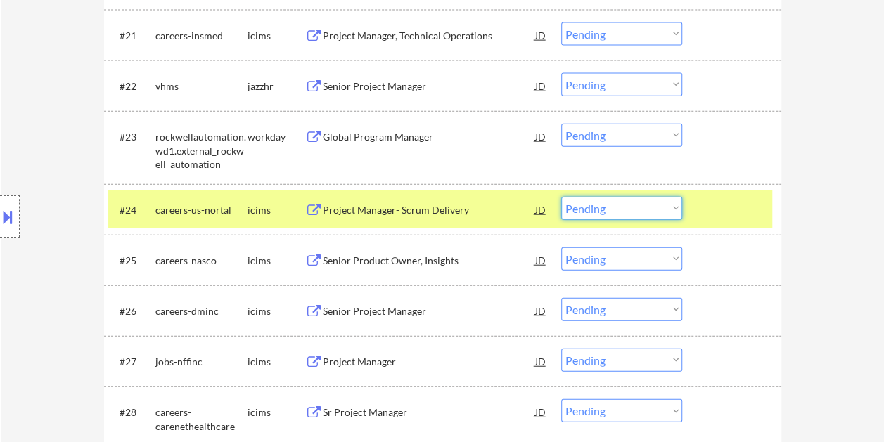
click at [679, 211] on select "Choose an option... Pending Applied Excluded (Questions) Excluded (Expired) Exc…" at bounding box center [621, 208] width 121 height 23
click at [561, 197] on select "Choose an option... Pending Applied Excluded (Questions) Excluded (Expired) Exc…" at bounding box center [621, 208] width 121 height 23
select select ""pending""
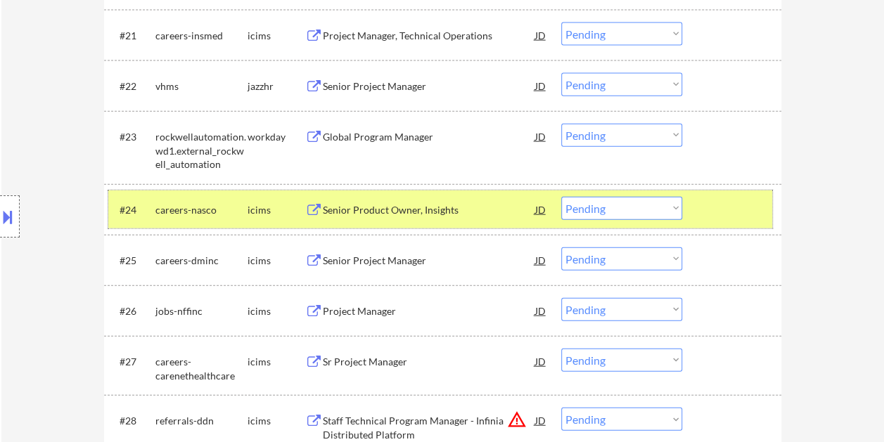
click at [693, 211] on div "#24 careers-nasco icims Senior Product Owner, Insights JD Choose an option... P…" at bounding box center [440, 210] width 664 height 38
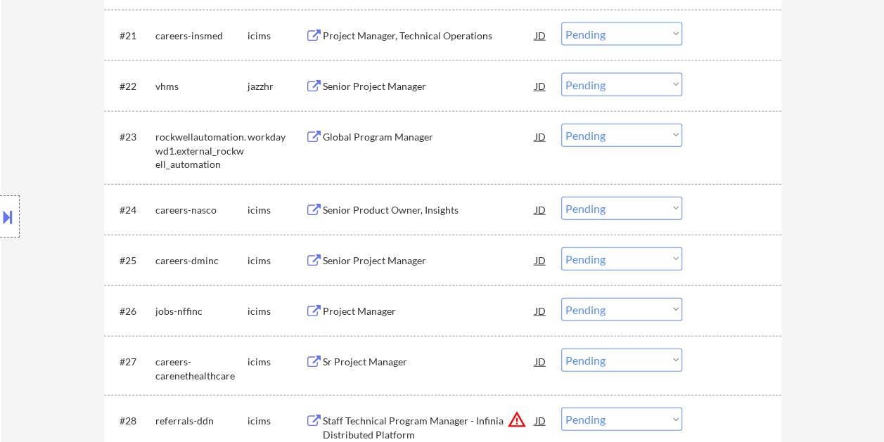
click at [693, 211] on div "#24 careers-nasco icims Senior Product Owner, Insights JD Choose an option... P…" at bounding box center [440, 210] width 664 height 38
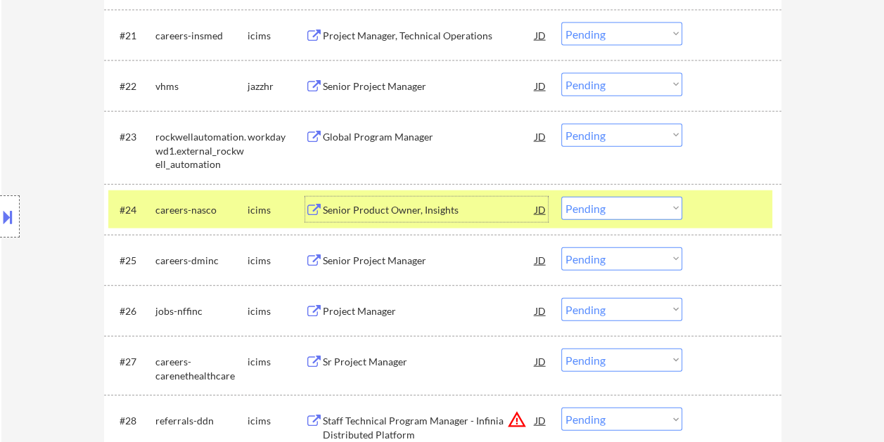
click at [414, 210] on div "Senior Product Owner, Insights" at bounding box center [429, 210] width 212 height 14
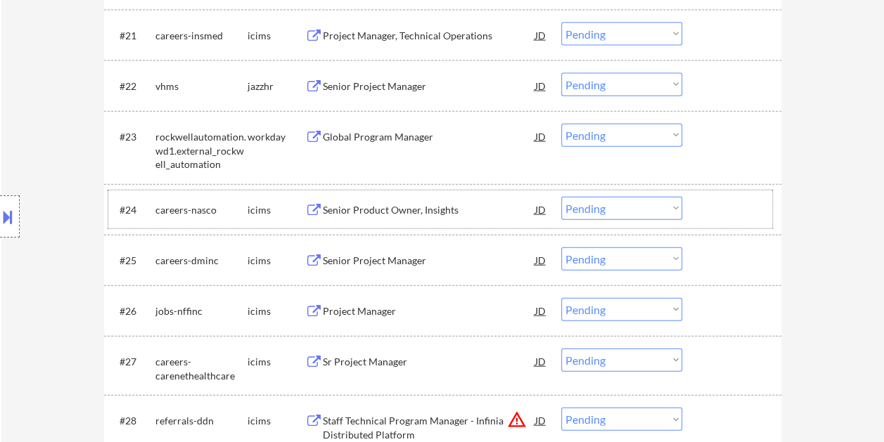
click at [702, 212] on div at bounding box center [733, 209] width 62 height 25
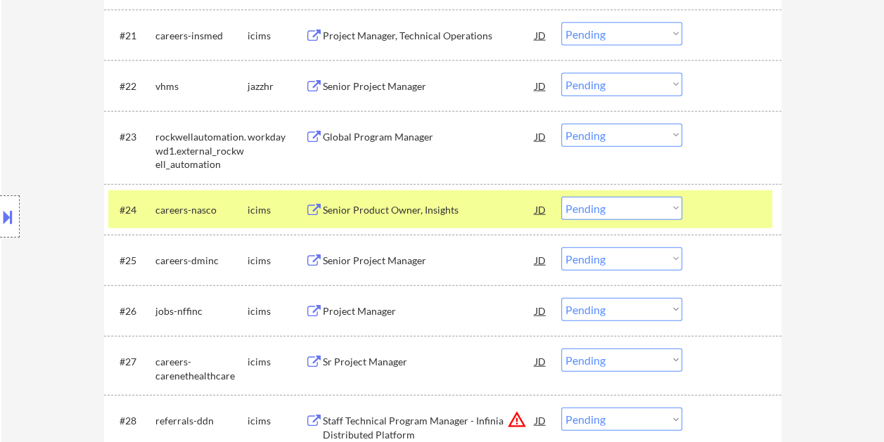
select select ""pending""
click at [668, 210] on select "Choose an option... Pending Applied Excluded (Questions) Excluded (Expired) Exc…" at bounding box center [621, 208] width 121 height 23
click at [561, 197] on select "Choose an option... Pending Applied Excluded (Questions) Excluded (Expired) Exc…" at bounding box center [621, 208] width 121 height 23
select select ""pending""
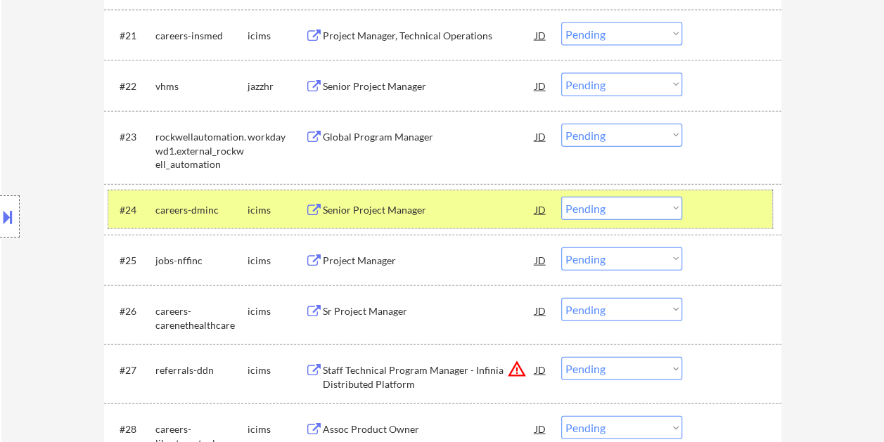
click at [721, 204] on div at bounding box center [733, 209] width 62 height 25
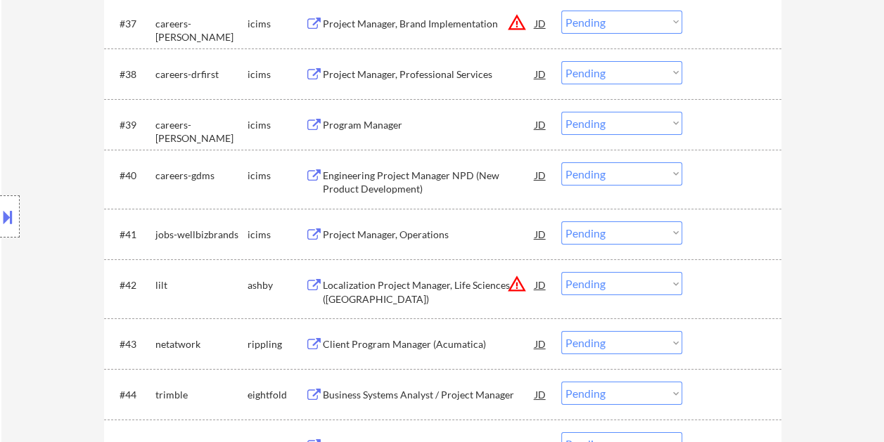
scroll to position [2532, 0]
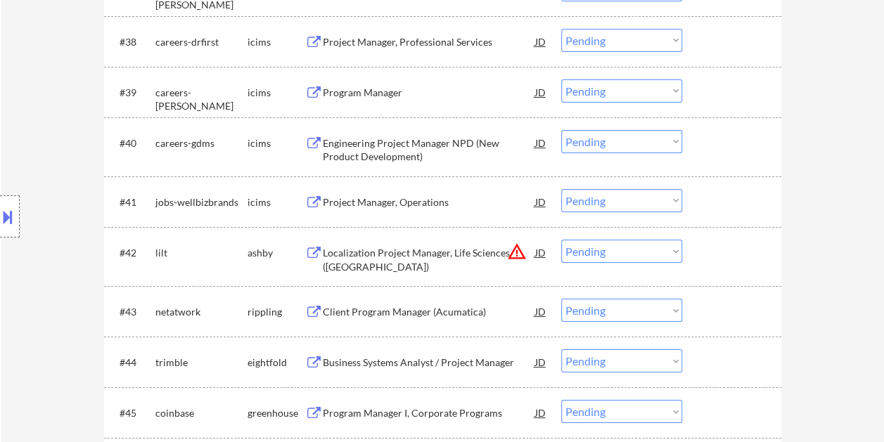
click at [734, 252] on div at bounding box center [733, 252] width 62 height 25
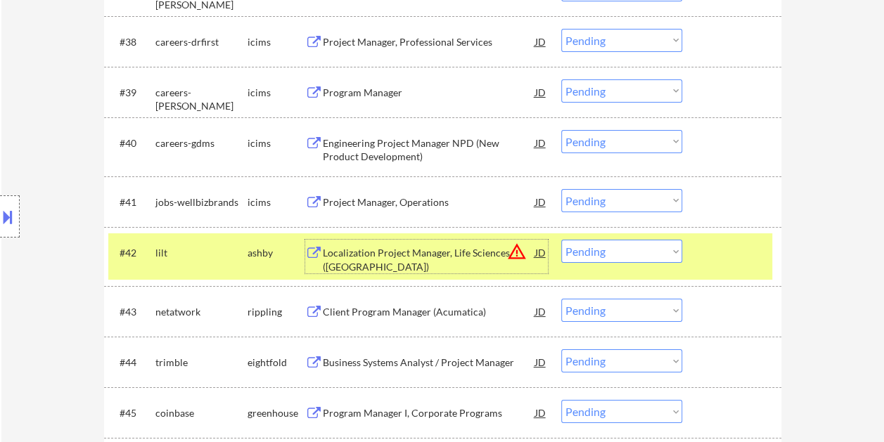
click at [461, 257] on div "Localization Project Manager, Life Sciences ([GEOGRAPHIC_DATA])" at bounding box center [429, 259] width 212 height 27
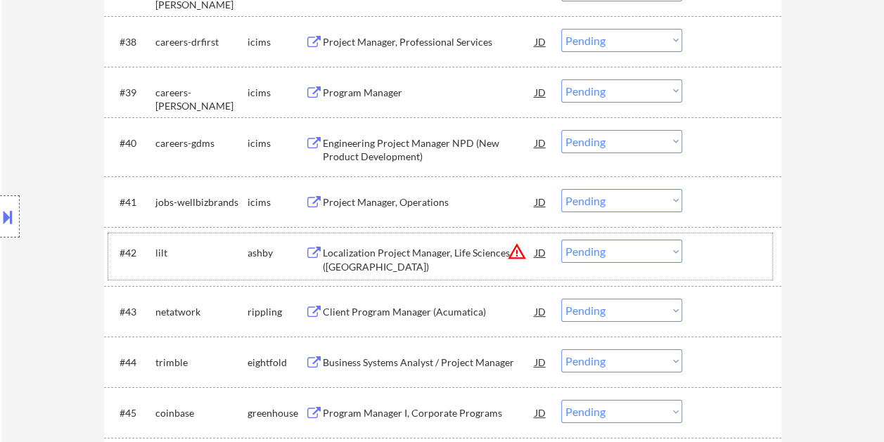
click at [725, 240] on div at bounding box center [733, 252] width 62 height 25
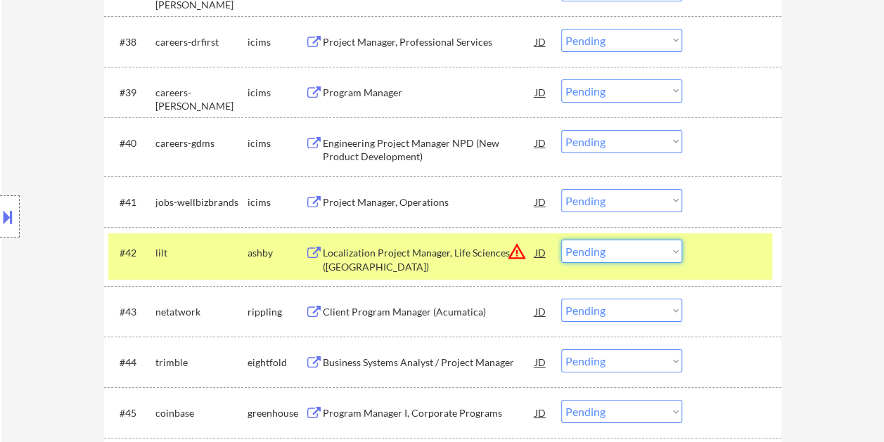
click at [671, 250] on select "Choose an option... Pending Applied Excluded (Questions) Excluded (Expired) Exc…" at bounding box center [621, 251] width 121 height 23
click at [561, 240] on select "Choose an option... Pending Applied Excluded (Questions) Excluded (Expired) Exc…" at bounding box center [621, 251] width 121 height 23
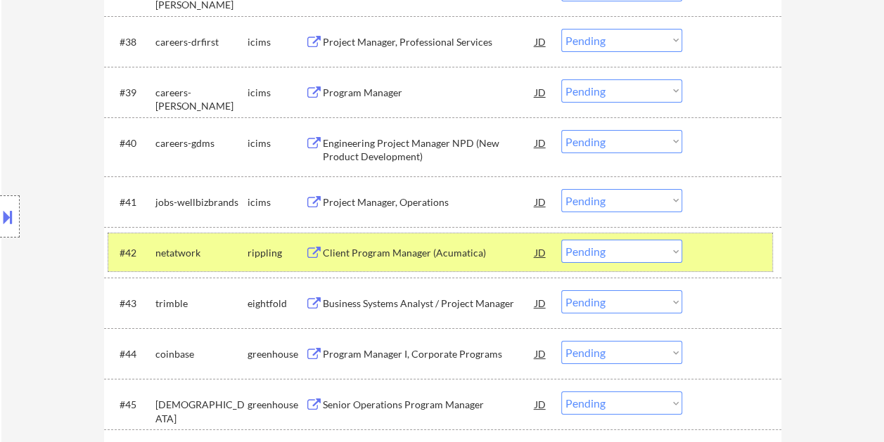
click at [728, 251] on div at bounding box center [733, 252] width 62 height 25
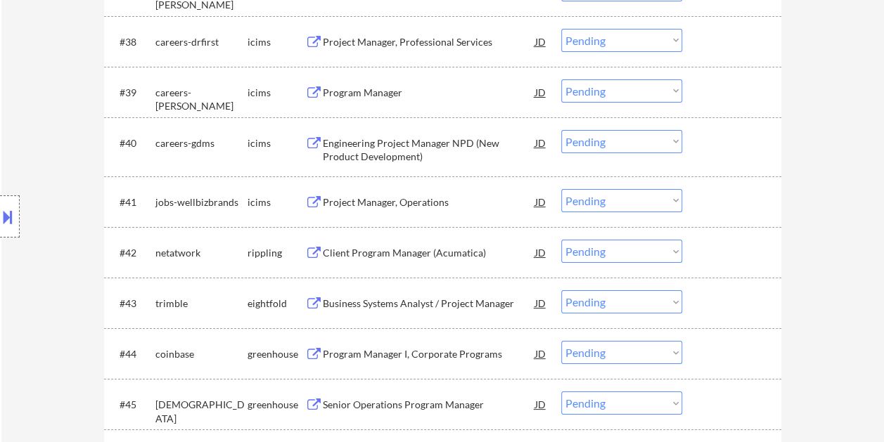
click at [728, 251] on div at bounding box center [733, 252] width 62 height 25
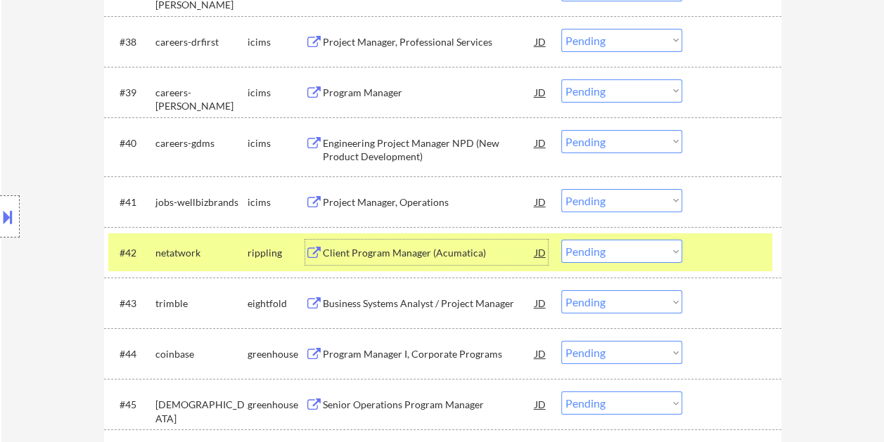
click at [501, 251] on div "Client Program Manager (Acumatica)" at bounding box center [429, 253] width 212 height 14
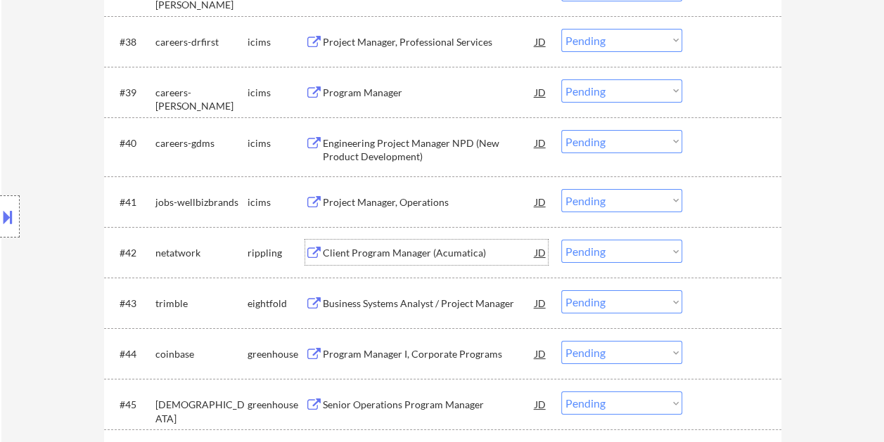
click at [706, 245] on div at bounding box center [733, 252] width 62 height 25
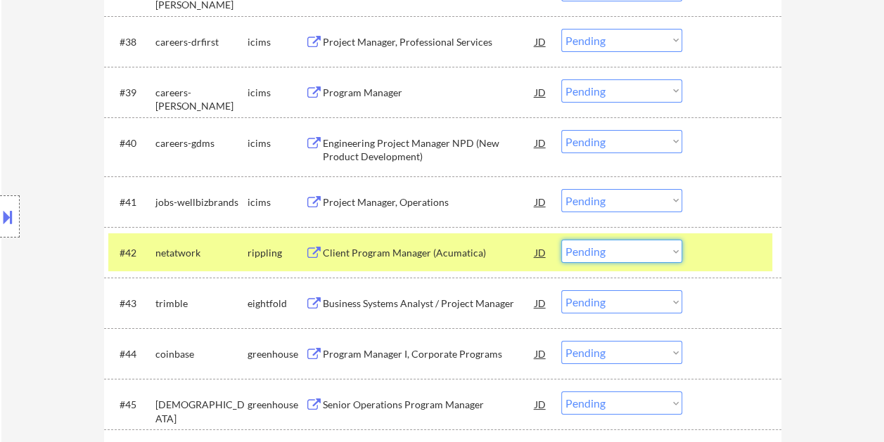
click at [657, 256] on select "Choose an option... Pending Applied Excluded (Questions) Excluded (Expired) Exc…" at bounding box center [621, 251] width 121 height 23
click at [561, 240] on select "Choose an option... Pending Applied Excluded (Questions) Excluded (Expired) Exc…" at bounding box center [621, 251] width 121 height 23
select select ""pending""
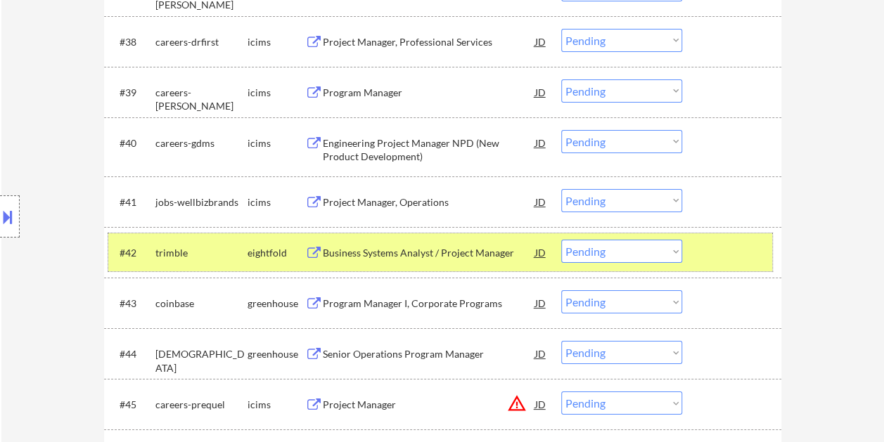
click at [700, 262] on div "#42 [PERSON_NAME] eightfold Business Systems Analyst / Project Manager JD warni…" at bounding box center [440, 252] width 664 height 38
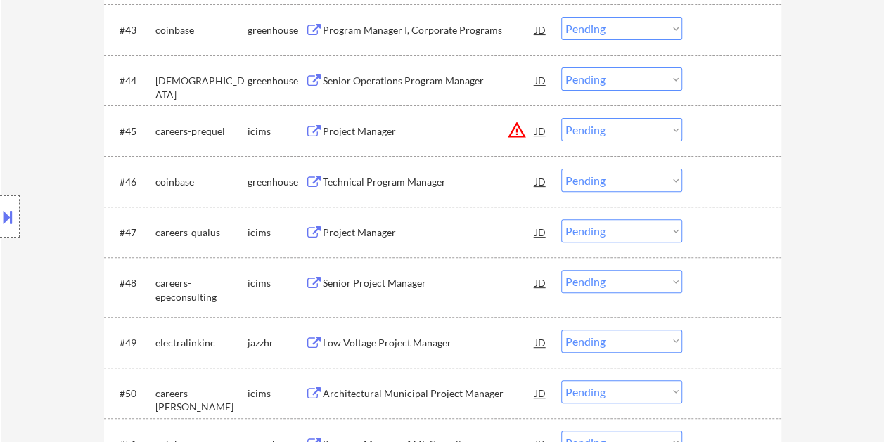
scroll to position [2810, 0]
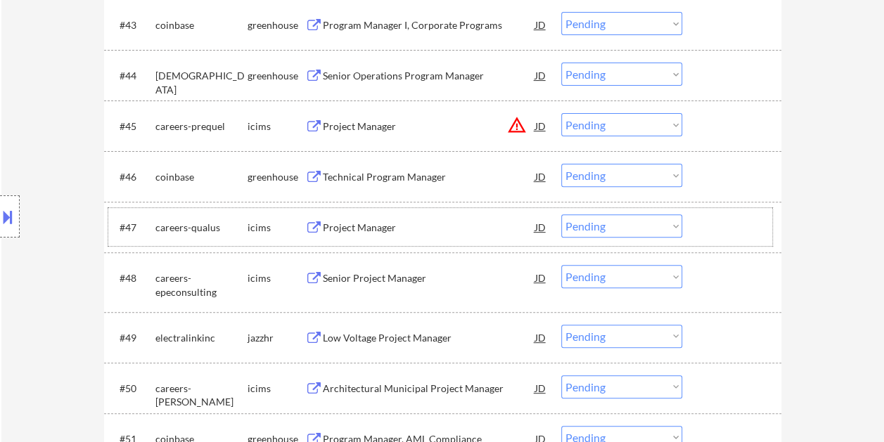
click at [702, 219] on div at bounding box center [733, 226] width 62 height 25
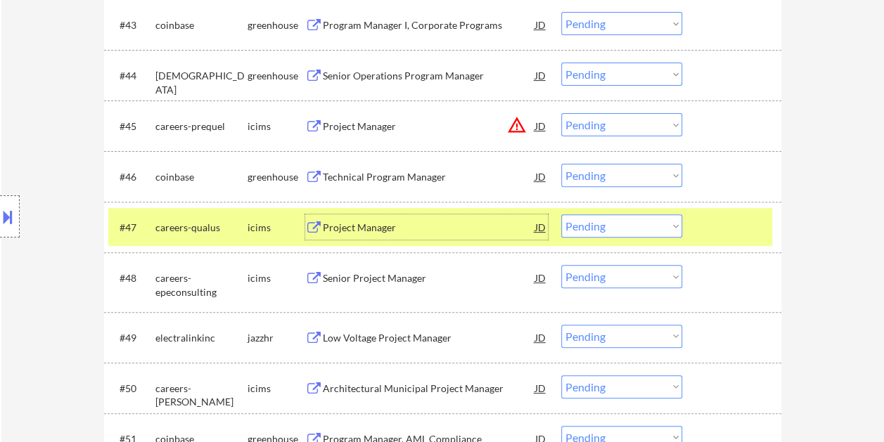
click at [416, 214] on div "Project Manager" at bounding box center [429, 226] width 212 height 25
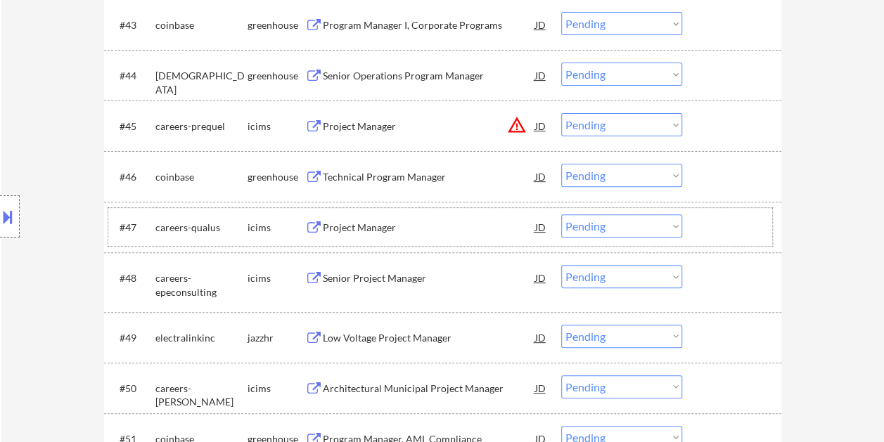
click at [702, 239] on div "#47 careers-qualus icims Project Manager JD warning_amber Choose an option... P…" at bounding box center [440, 227] width 664 height 38
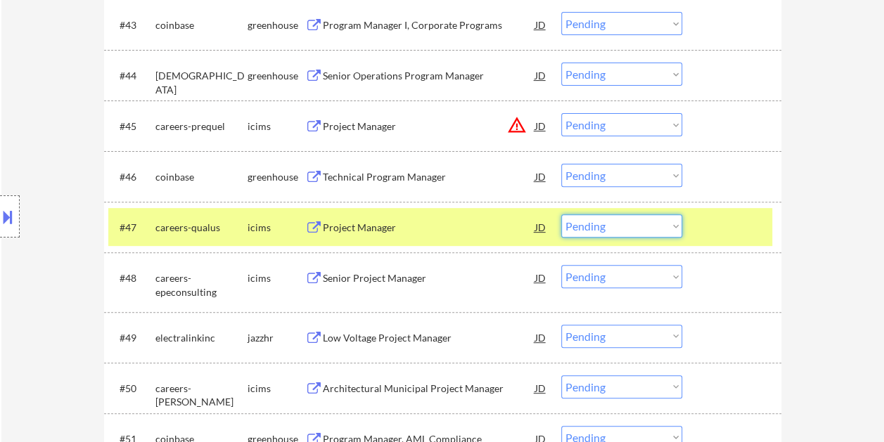
click at [672, 224] on select "Choose an option... Pending Applied Excluded (Questions) Excluded (Expired) Exc…" at bounding box center [621, 225] width 121 height 23
click at [561, 214] on select "Choose an option... Pending Applied Excluded (Questions) Excluded (Expired) Exc…" at bounding box center [621, 225] width 121 height 23
select select ""pending""
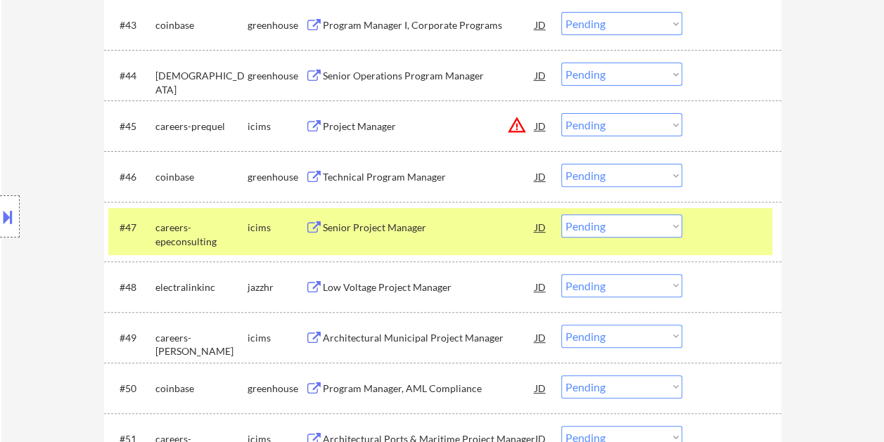
click at [707, 235] on div at bounding box center [733, 226] width 62 height 25
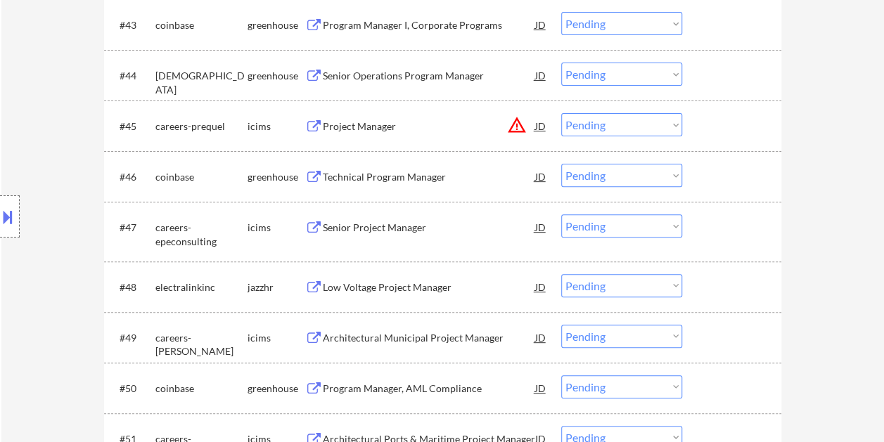
scroll to position [2886, 0]
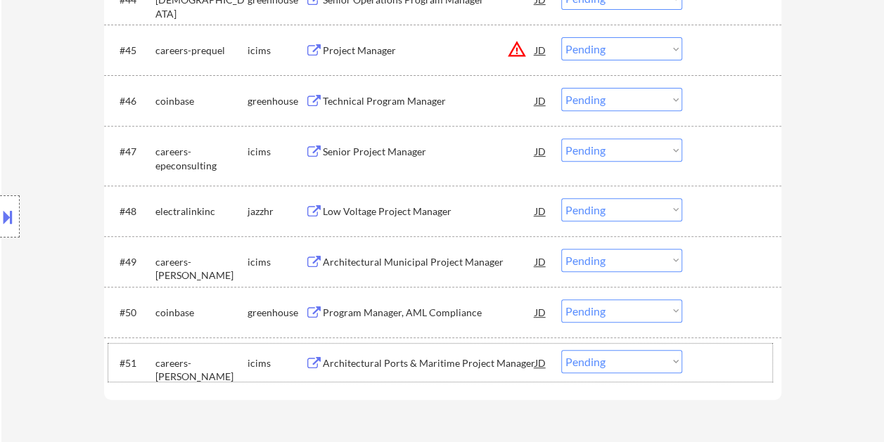
click at [750, 377] on div "#51 careers-[PERSON_NAME] icims Architectural Ports & Maritime Project Manager …" at bounding box center [440, 363] width 664 height 38
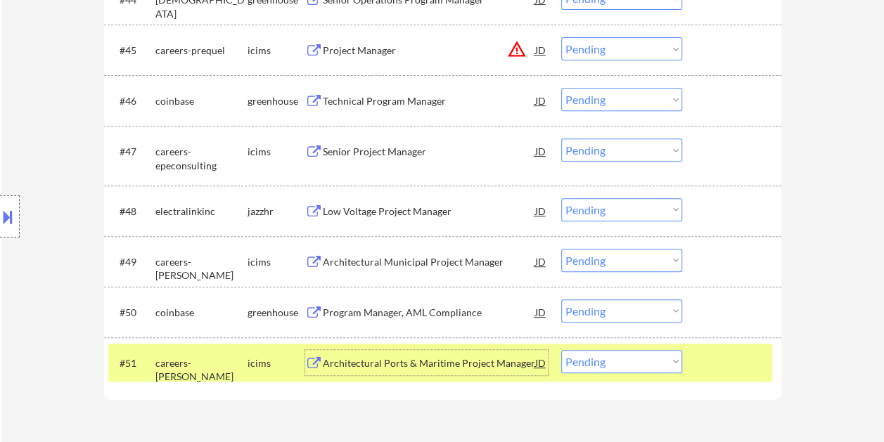
click at [452, 366] on div "Architectural Ports & Maritime Project Manager" at bounding box center [429, 363] width 212 height 14
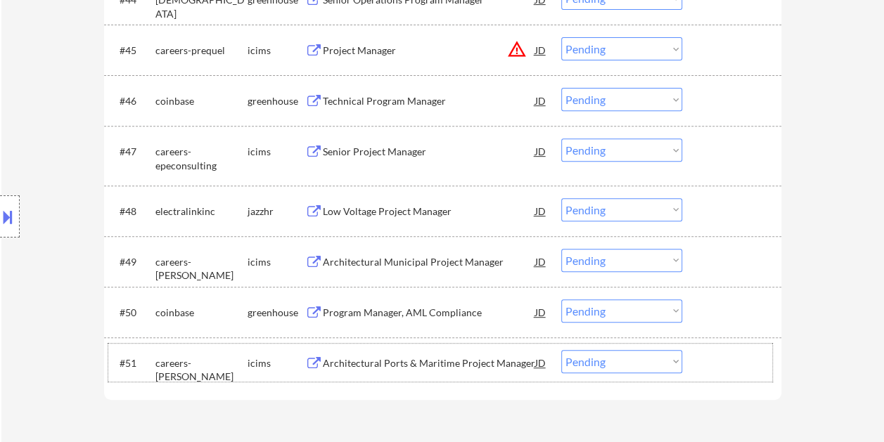
click at [706, 367] on div at bounding box center [733, 362] width 62 height 25
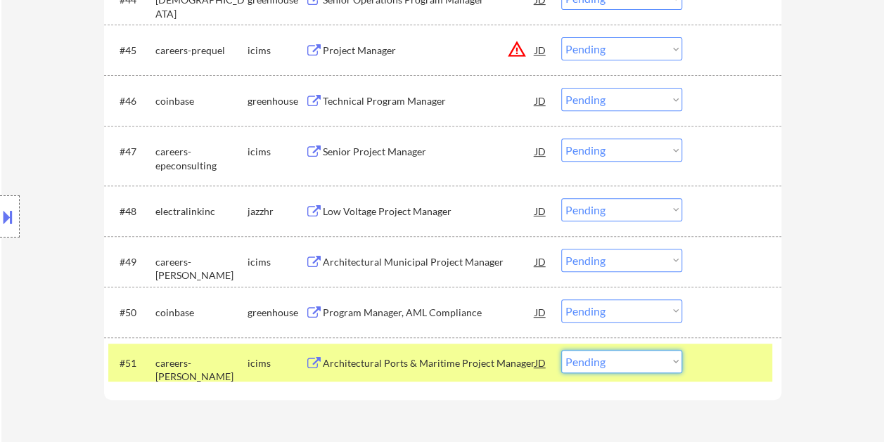
click at [662, 359] on select "Choose an option... Pending Applied Excluded (Questions) Excluded (Expired) Exc…" at bounding box center [621, 361] width 121 height 23
select select ""excluded__bad_match_""
click at [561, 350] on select "Choose an option... Pending Applied Excluded (Questions) Excluded (Expired) Exc…" at bounding box center [621, 361] width 121 height 23
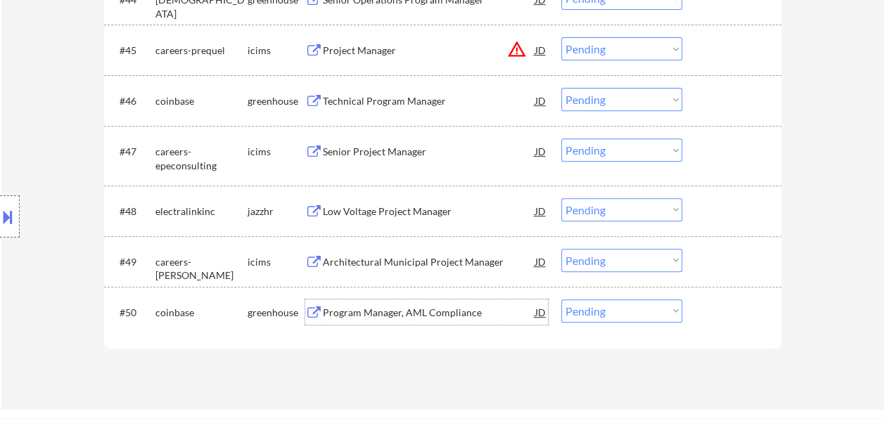
click at [398, 311] on div "Program Manager, AML Compliance" at bounding box center [429, 313] width 212 height 14
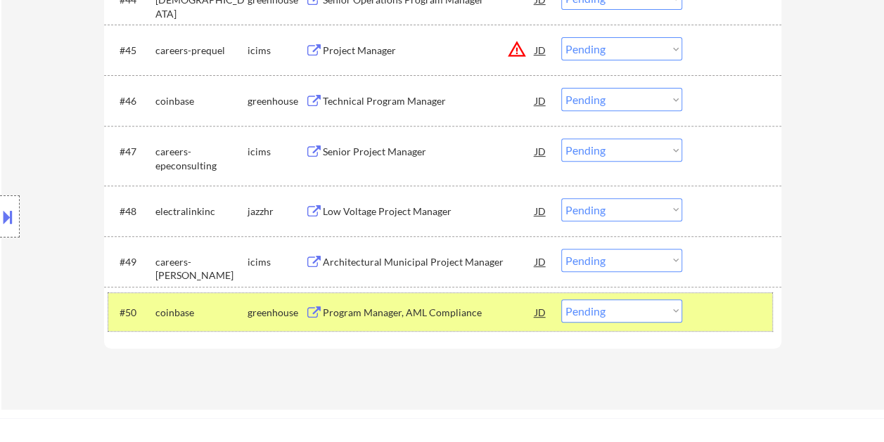
click at [718, 304] on div at bounding box center [733, 312] width 62 height 25
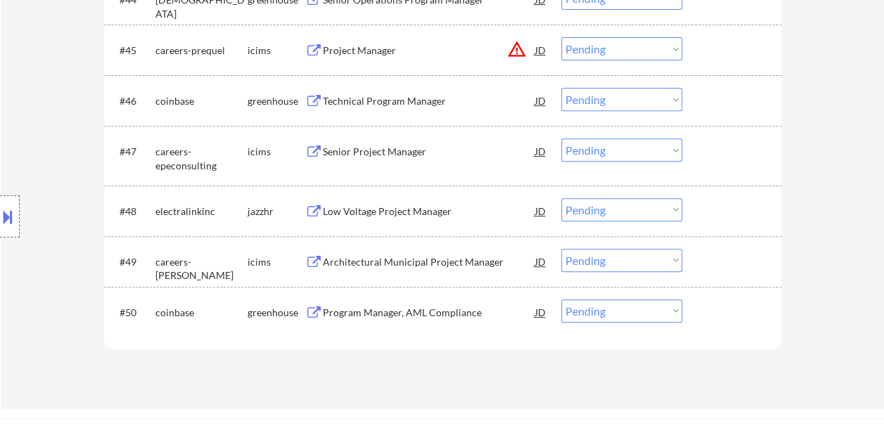
click at [468, 252] on div "Architectural Municipal Project Manager" at bounding box center [429, 261] width 212 height 25
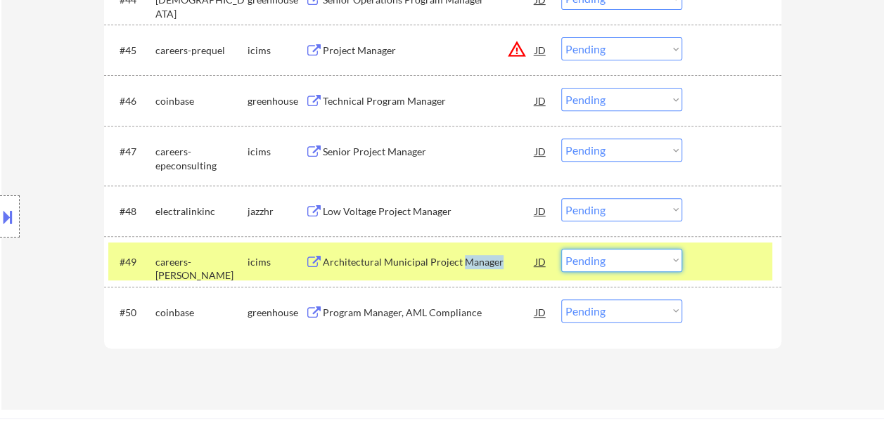
click at [669, 259] on select "Choose an option... Pending Applied Excluded (Questions) Excluded (Expired) Exc…" at bounding box center [621, 260] width 121 height 23
click at [561, 249] on select "Choose an option... Pending Applied Excluded (Questions) Excluded (Expired) Exc…" at bounding box center [621, 260] width 121 height 23
select select ""pending""
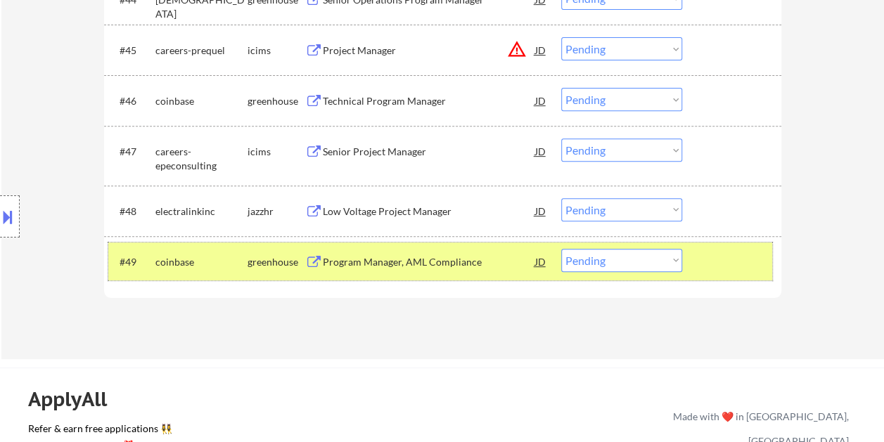
click at [716, 260] on div at bounding box center [733, 261] width 62 height 25
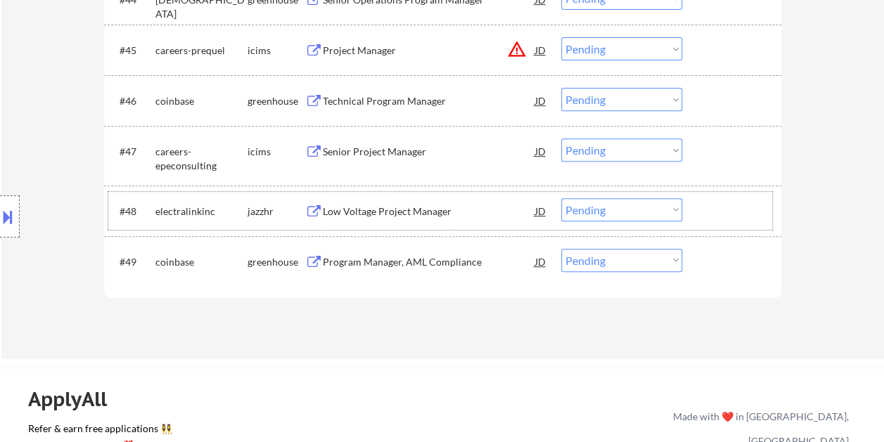
click at [719, 223] on div "#48 electralinkinc jazzhr Low Voltage Project Manager JD warning_amber Choose a…" at bounding box center [440, 211] width 664 height 38
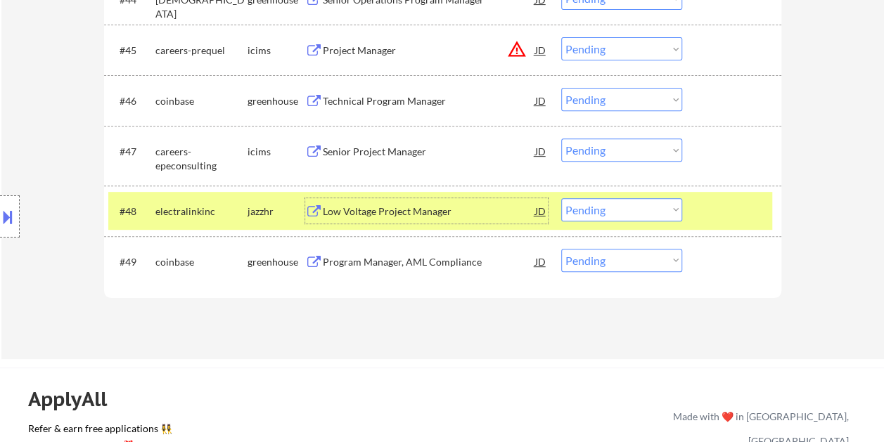
click at [457, 198] on div "Low Voltage Project Manager" at bounding box center [429, 210] width 212 height 25
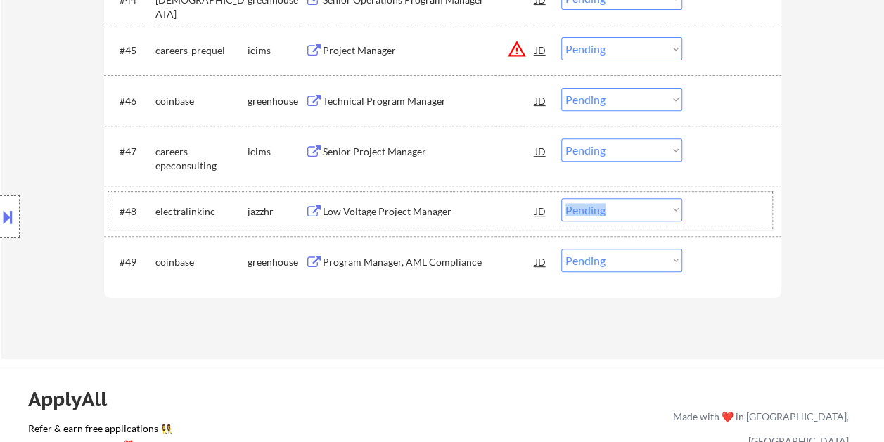
drag, startPoint x: 693, startPoint y: 219, endPoint x: 673, endPoint y: 203, distance: 26.0
click at [673, 203] on div "#48 electralinkinc jazzhr Low Voltage Project Manager JD warning_amber Choose a…" at bounding box center [440, 211] width 664 height 38
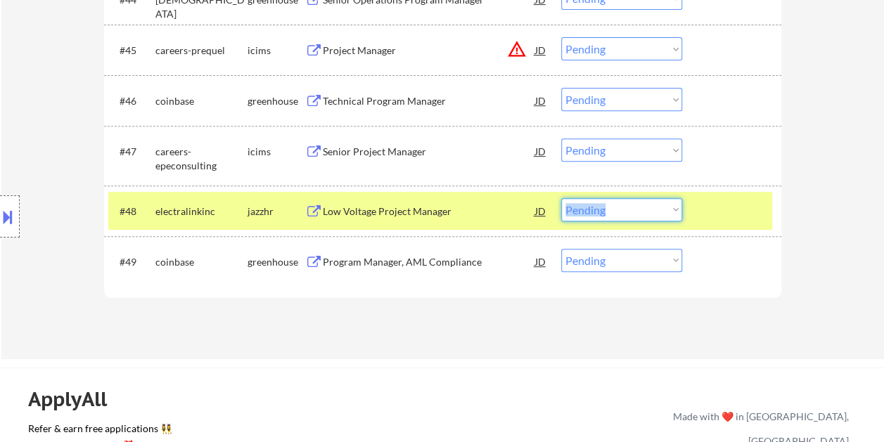
click at [673, 203] on select "Choose an option... Pending Applied Excluded (Questions) Excluded (Expired) Exc…" at bounding box center [621, 209] width 121 height 23
click at [561, 198] on select "Choose an option... Pending Applied Excluded (Questions) Excluded (Expired) Exc…" at bounding box center [621, 209] width 121 height 23
select select ""pending""
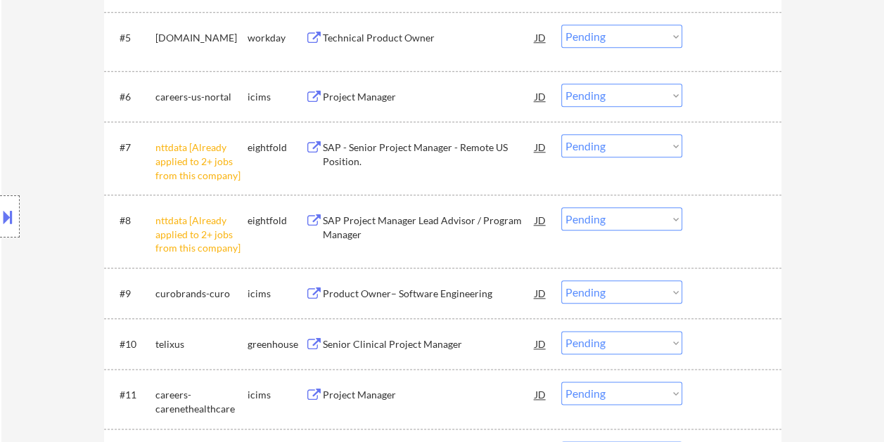
scroll to position [671, 0]
click at [671, 148] on select "Choose an option... Pending Applied Excluded (Questions) Excluded (Expired) Exc…" at bounding box center [621, 146] width 121 height 23
click at [561, 135] on select "Choose an option... Pending Applied Excluded (Questions) Excluded (Expired) Exc…" at bounding box center [621, 146] width 121 height 23
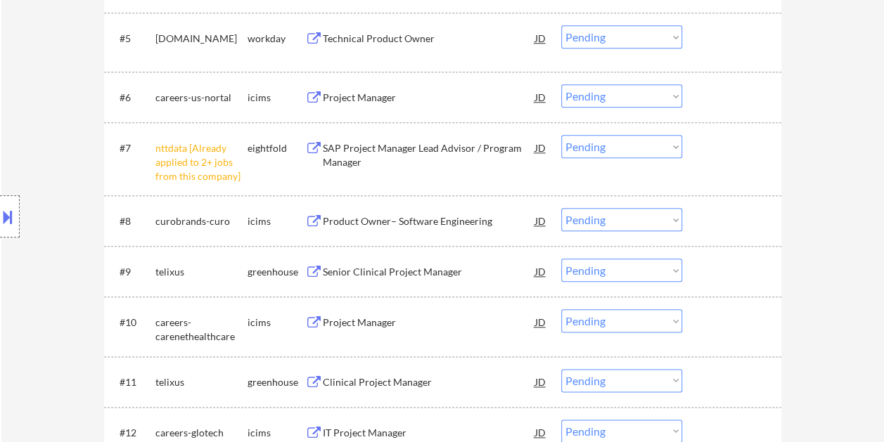
click at [672, 151] on select "Choose an option... Pending Applied Excluded (Questions) Excluded (Expired) Exc…" at bounding box center [621, 146] width 121 height 23
click at [561, 135] on select "Choose an option... Pending Applied Excluded (Questions) Excluded (Expired) Exc…" at bounding box center [621, 146] width 121 height 23
select select ""pending""
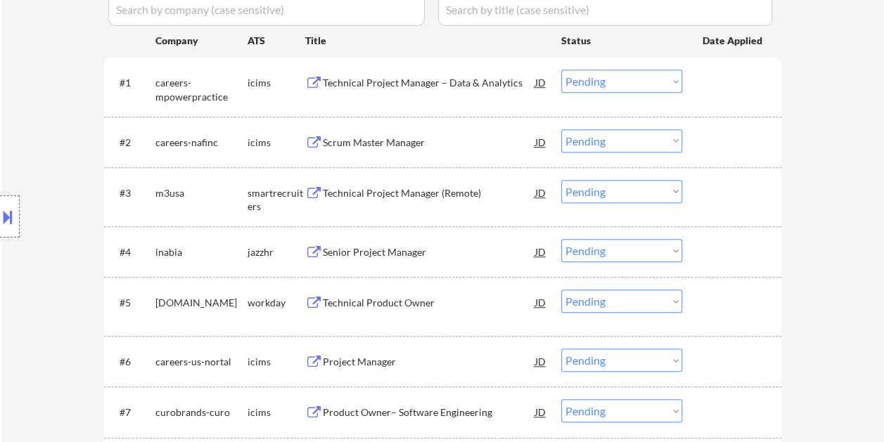
scroll to position [410, 0]
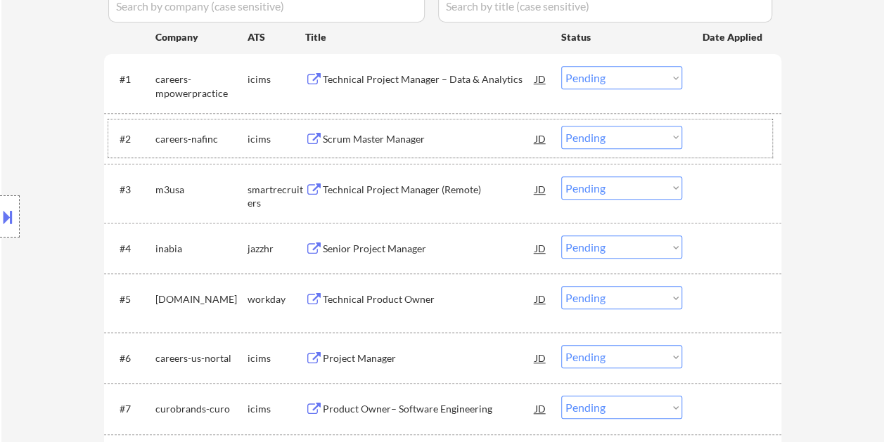
click at [713, 143] on div at bounding box center [733, 138] width 62 height 25
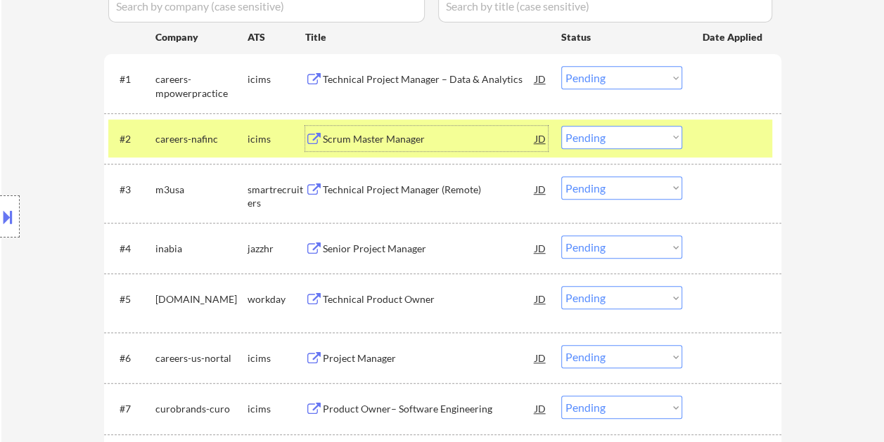
click at [456, 132] on div "Scrum Master Manager" at bounding box center [429, 139] width 212 height 14
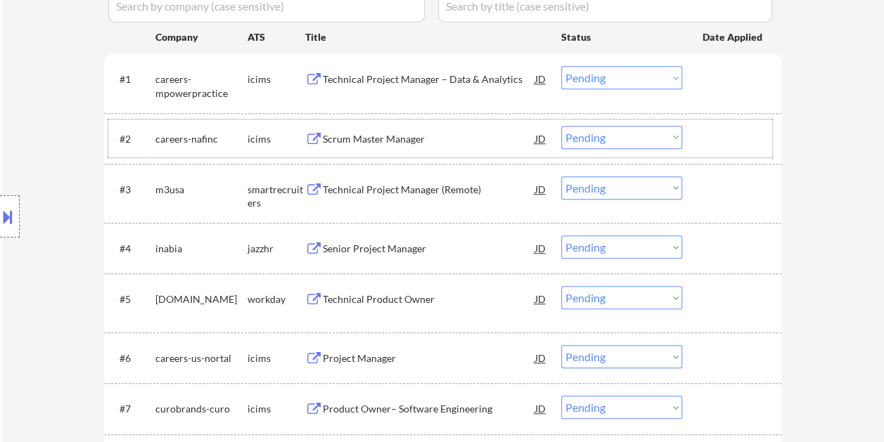
click at [731, 127] on div at bounding box center [733, 138] width 62 height 25
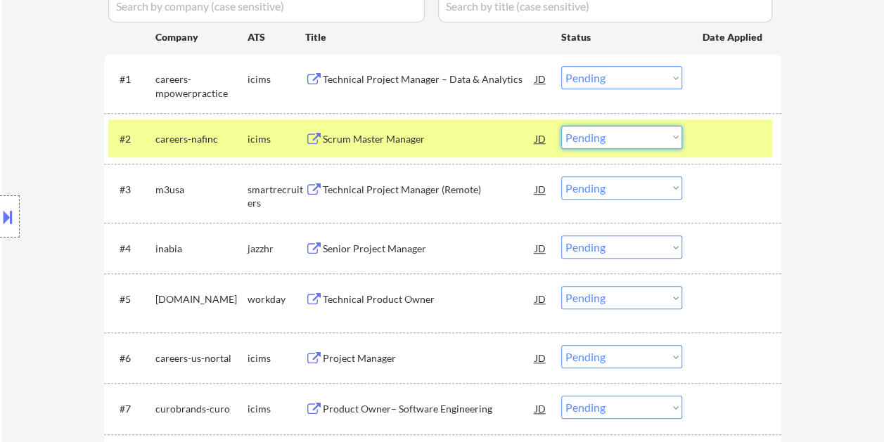
click at [676, 139] on select "Choose an option... Pending Applied Excluded (Questions) Excluded (Expired) Exc…" at bounding box center [621, 137] width 121 height 23
click at [561, 126] on select "Choose an option... Pending Applied Excluded (Questions) Excluded (Expired) Exc…" at bounding box center [621, 137] width 121 height 23
select select ""pending""
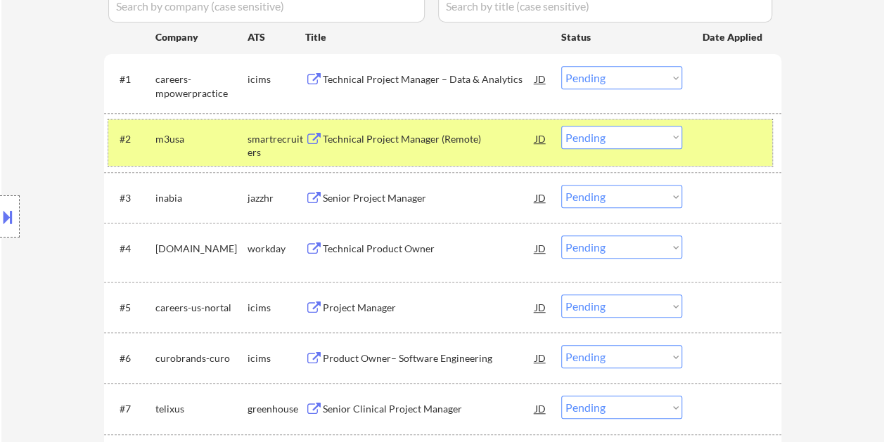
click at [724, 135] on div at bounding box center [733, 138] width 62 height 25
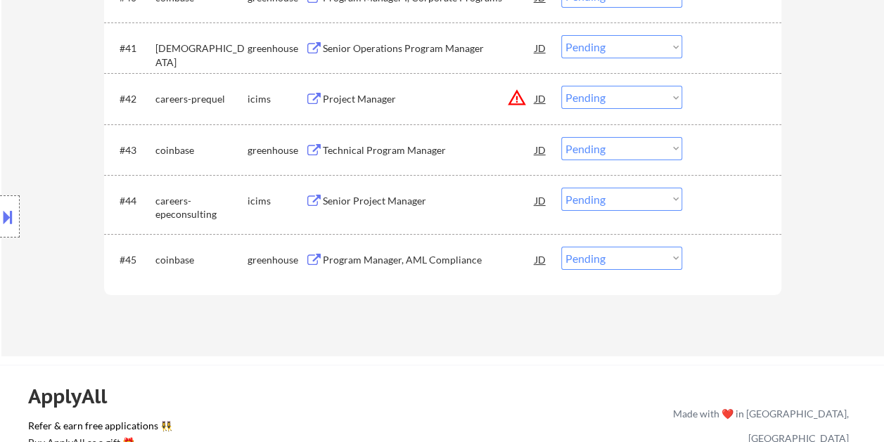
scroll to position [2636, 0]
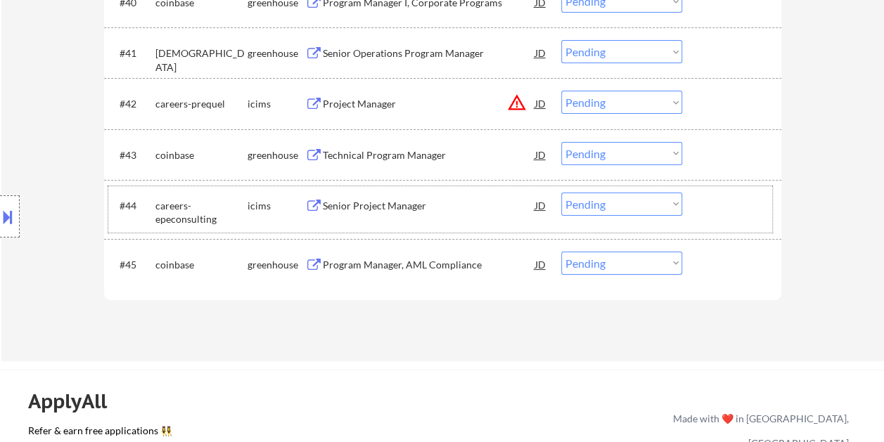
click at [702, 202] on div at bounding box center [733, 205] width 62 height 25
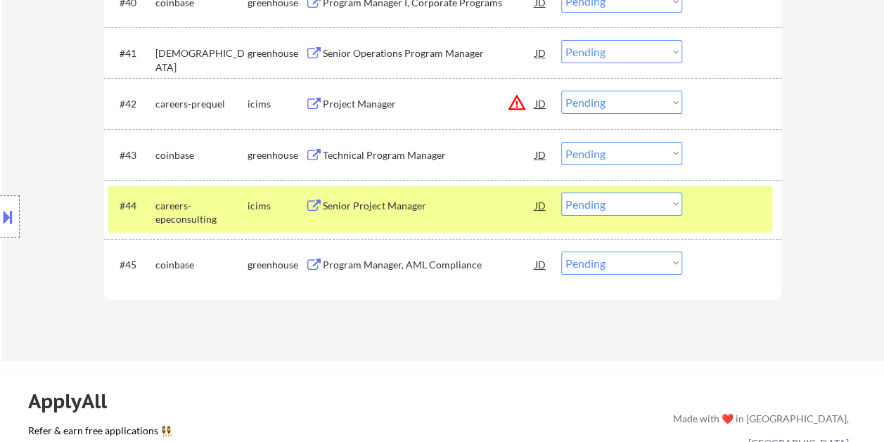
click at [432, 213] on div "Senior Project Manager" at bounding box center [429, 205] width 212 height 25
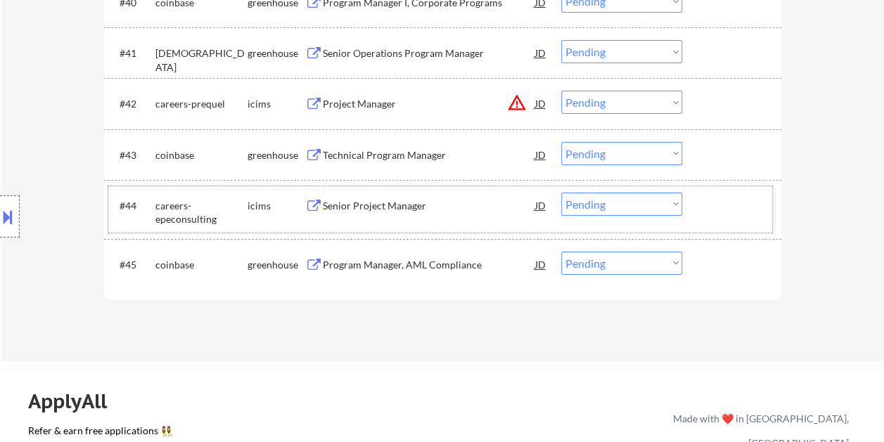
click at [740, 212] on div at bounding box center [733, 205] width 62 height 25
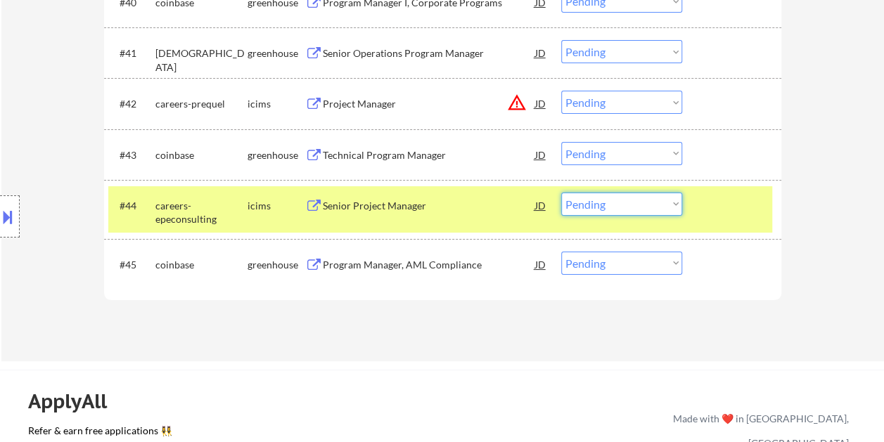
click at [676, 209] on select "Choose an option... Pending Applied Excluded (Questions) Excluded (Expired) Exc…" at bounding box center [621, 204] width 121 height 23
click at [561, 193] on select "Choose an option... Pending Applied Excluded (Questions) Excluded (Expired) Exc…" at bounding box center [621, 204] width 121 height 23
select select ""pending""
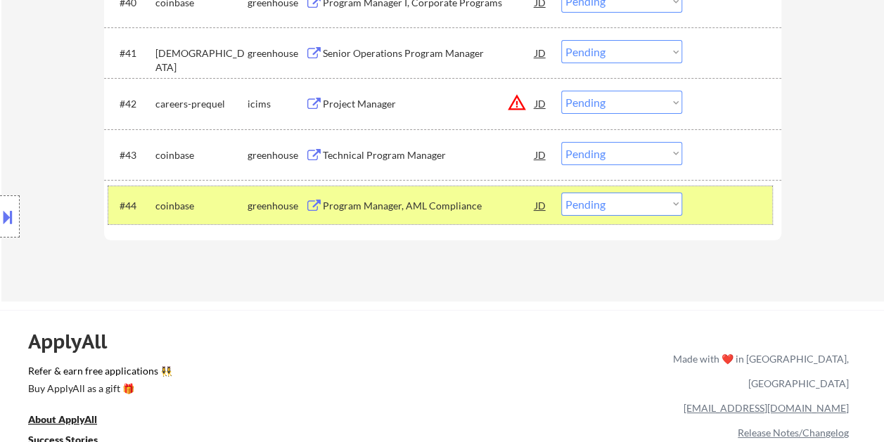
click at [704, 204] on div at bounding box center [733, 205] width 62 height 25
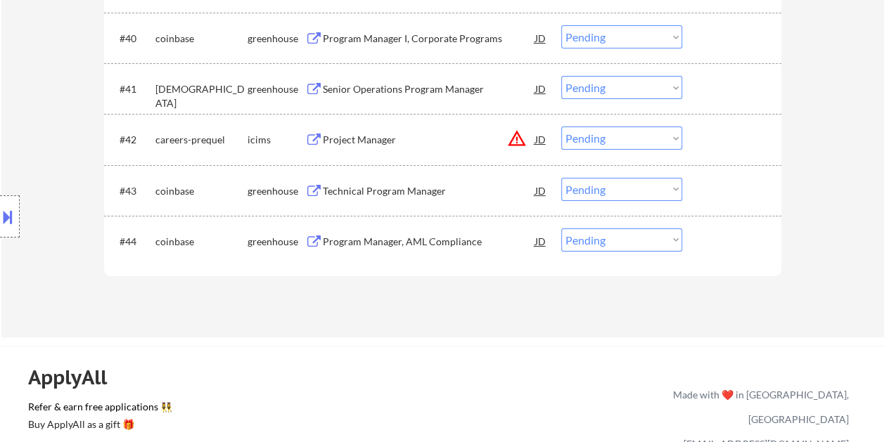
scroll to position [2599, 0]
click at [713, 148] on div at bounding box center [733, 140] width 62 height 25
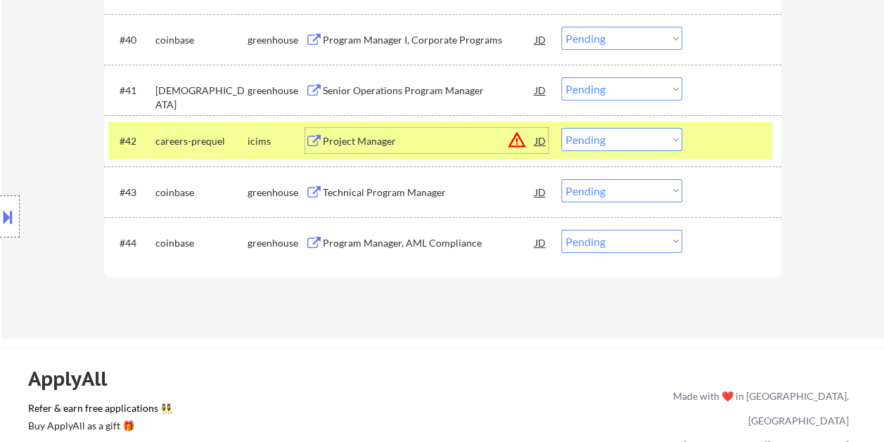
click at [423, 134] on div "Project Manager" at bounding box center [429, 141] width 212 height 14
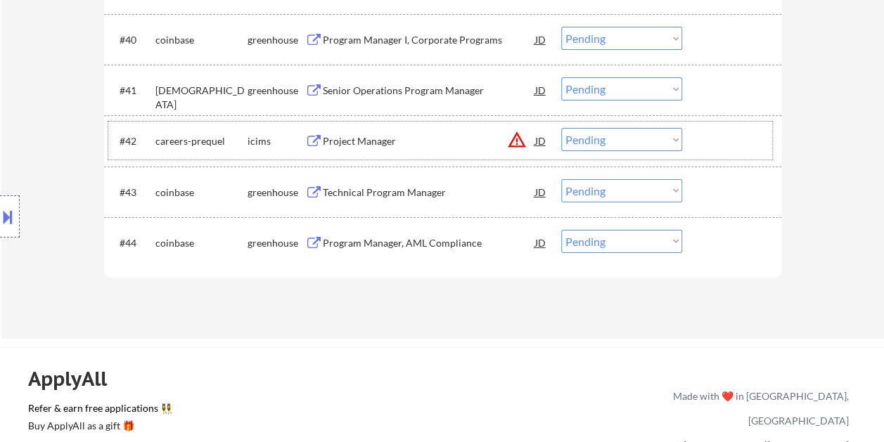
click at [734, 146] on div at bounding box center [733, 140] width 62 height 25
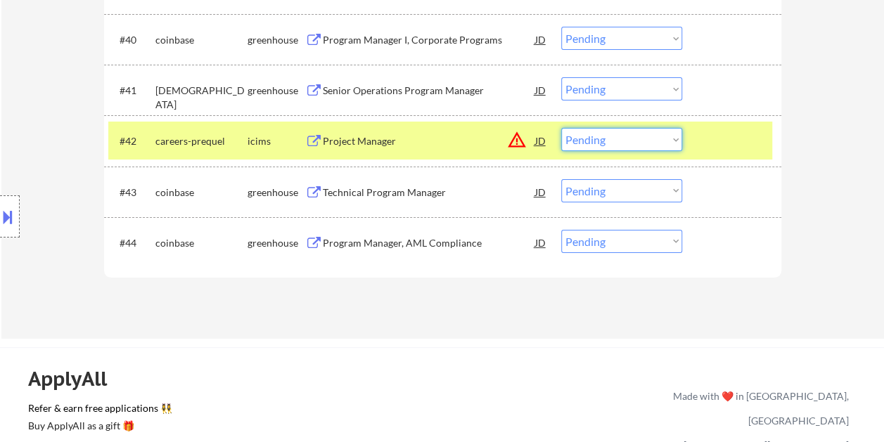
click at [674, 132] on select "Choose an option... Pending Applied Excluded (Questions) Excluded (Expired) Exc…" at bounding box center [621, 139] width 121 height 23
click at [561, 128] on select "Choose an option... Pending Applied Excluded (Questions) Excluded (Expired) Exc…" at bounding box center [621, 139] width 121 height 23
select select ""pending""
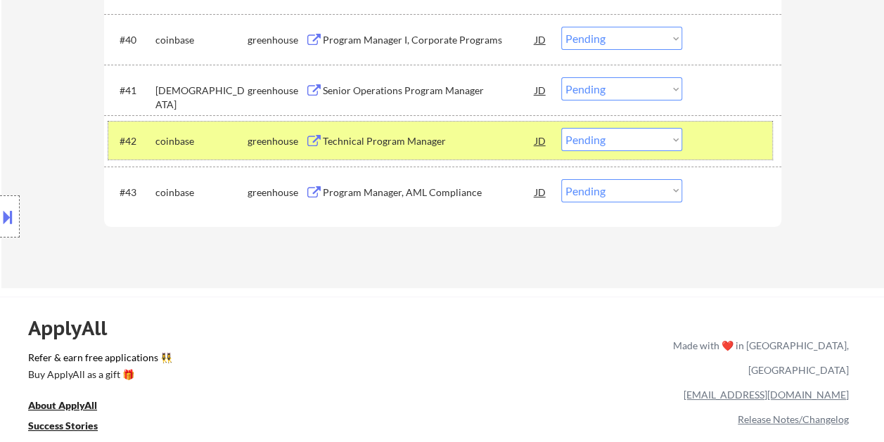
click at [709, 141] on div at bounding box center [733, 140] width 62 height 25
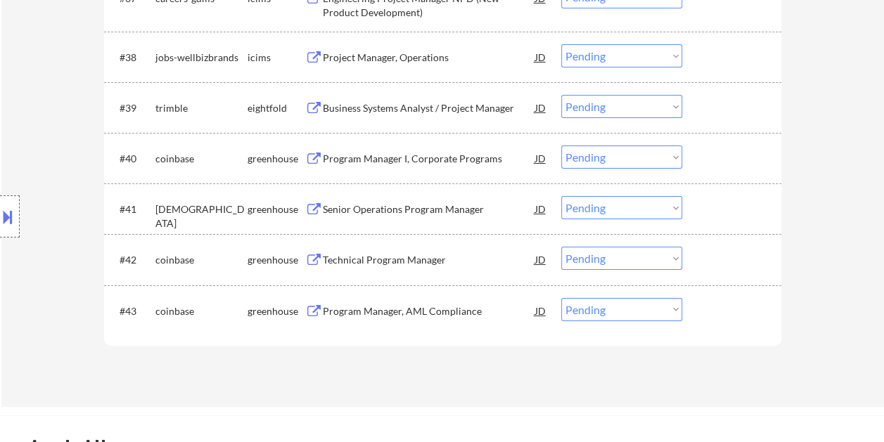
scroll to position [2475, 0]
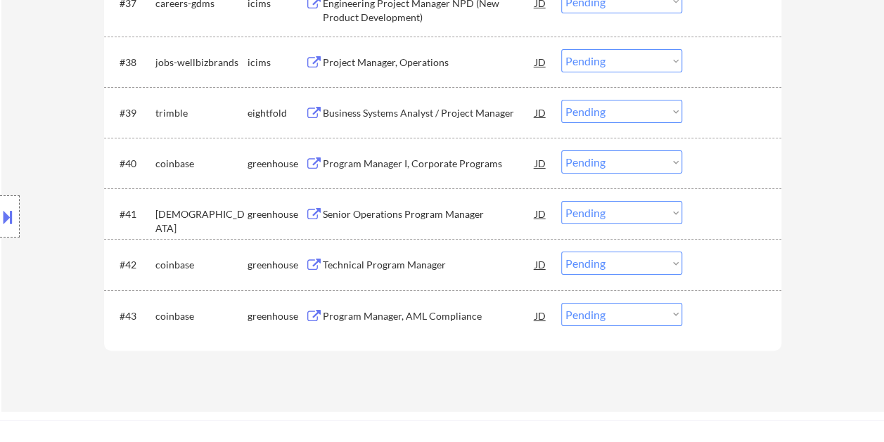
click at [728, 108] on div at bounding box center [733, 112] width 62 height 25
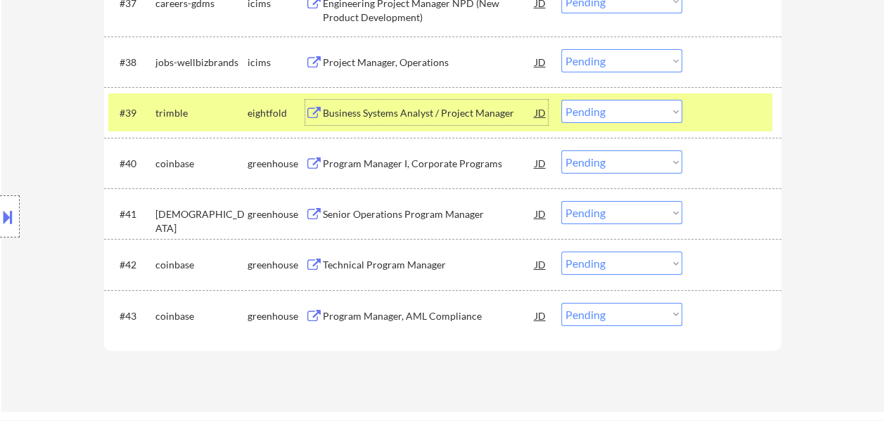
click at [456, 107] on div "Business Systems Analyst / Project Manager" at bounding box center [429, 113] width 212 height 14
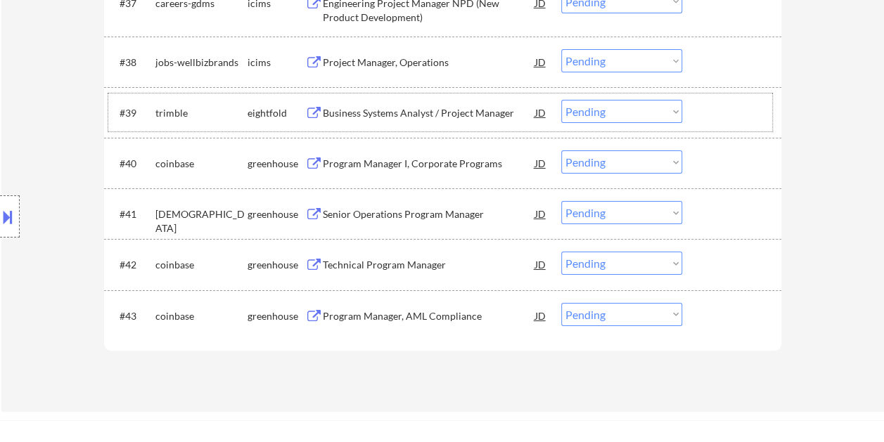
click at [700, 114] on div "#39 [PERSON_NAME] eightfold Business Systems Analyst / Project Manager JD warni…" at bounding box center [440, 113] width 664 height 38
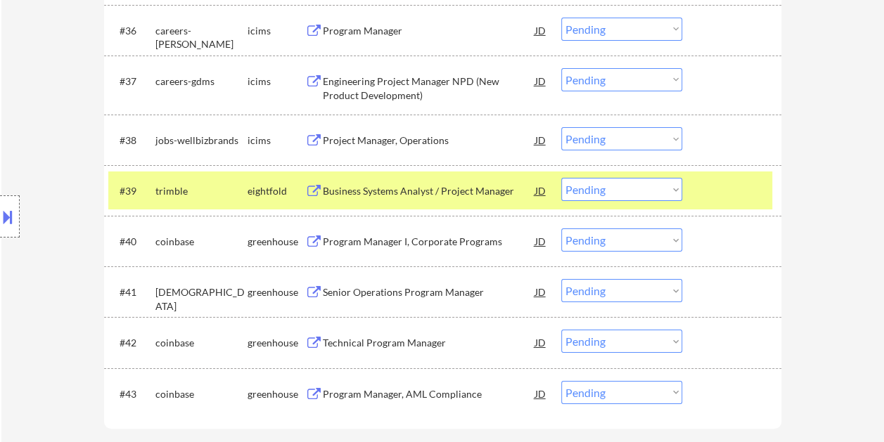
scroll to position [2396, 0]
click at [723, 131] on div at bounding box center [733, 140] width 62 height 25
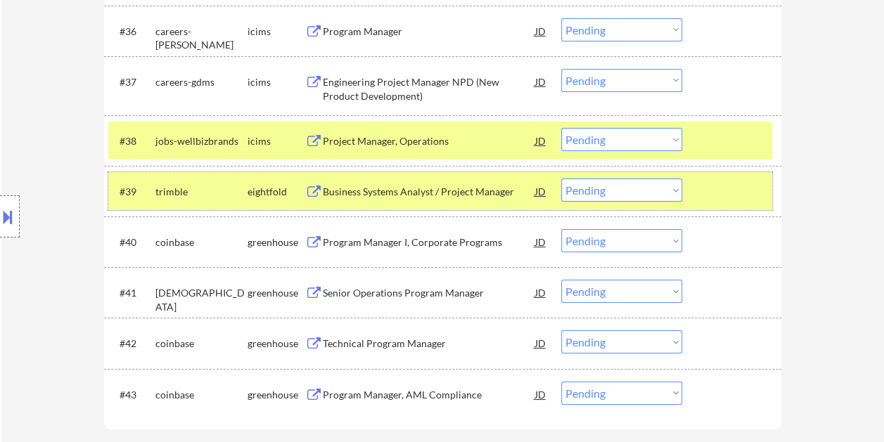
click at [705, 195] on div at bounding box center [733, 191] width 62 height 25
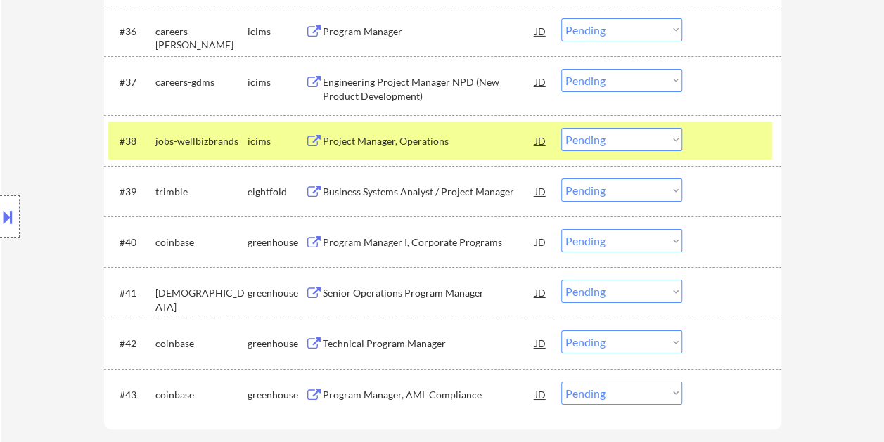
click at [456, 148] on div "Project Manager, Operations" at bounding box center [429, 140] width 212 height 25
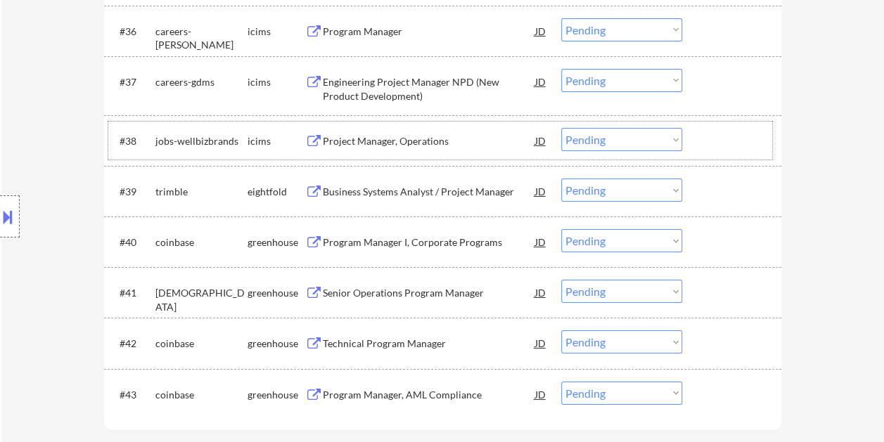
click at [699, 131] on div "#38 jobs-wellbizbrands icims Project Manager, Operations JD warning_amber Choos…" at bounding box center [440, 141] width 664 height 38
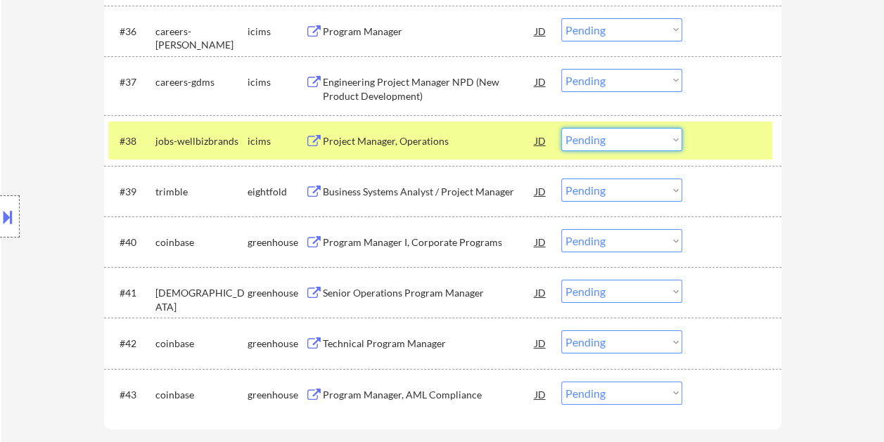
click at [661, 146] on select "Choose an option... Pending Applied Excluded (Questions) Excluded (Expired) Exc…" at bounding box center [621, 139] width 121 height 23
click at [561, 128] on select "Choose an option... Pending Applied Excluded (Questions) Excluded (Expired) Exc…" at bounding box center [621, 139] width 121 height 23
select select ""pending""
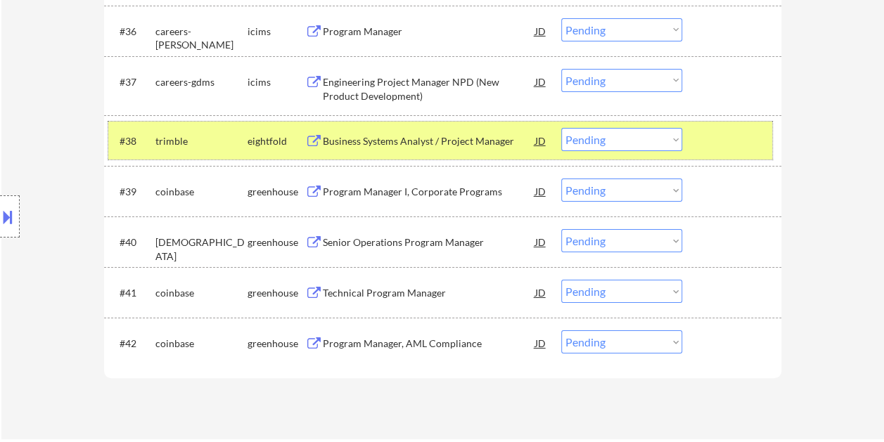
click at [430, 127] on div "#38 [PERSON_NAME] eightfold Business Systems Analyst / Project Manager JD warni…" at bounding box center [440, 141] width 664 height 38
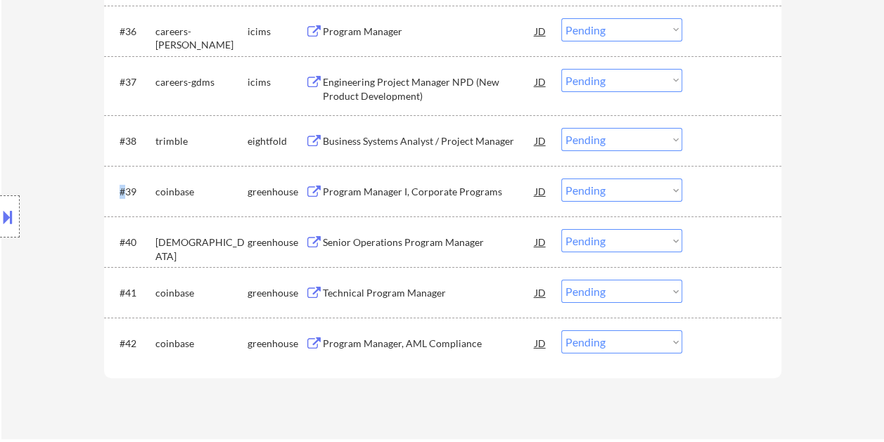
click at [430, 127] on div "#38 [PERSON_NAME] eightfold Business Systems Analyst / Project Manager JD warni…" at bounding box center [440, 141] width 664 height 38
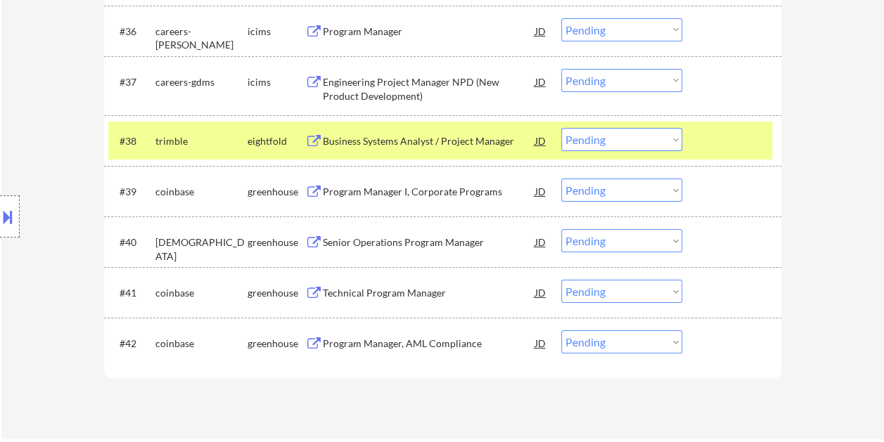
click at [722, 127] on div "#38 [PERSON_NAME] eightfold Business Systems Analyst / Project Manager JD warni…" at bounding box center [440, 141] width 664 height 38
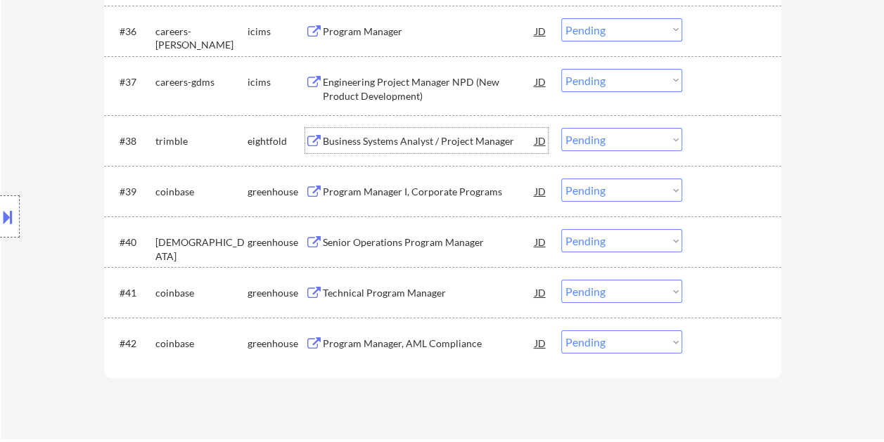
click at [441, 142] on div "Business Systems Analyst / Project Manager" at bounding box center [429, 141] width 212 height 14
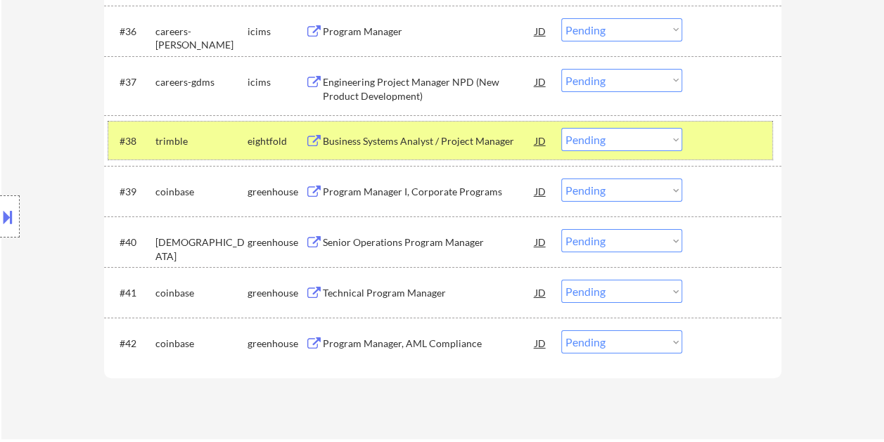
click at [703, 141] on div at bounding box center [733, 140] width 62 height 25
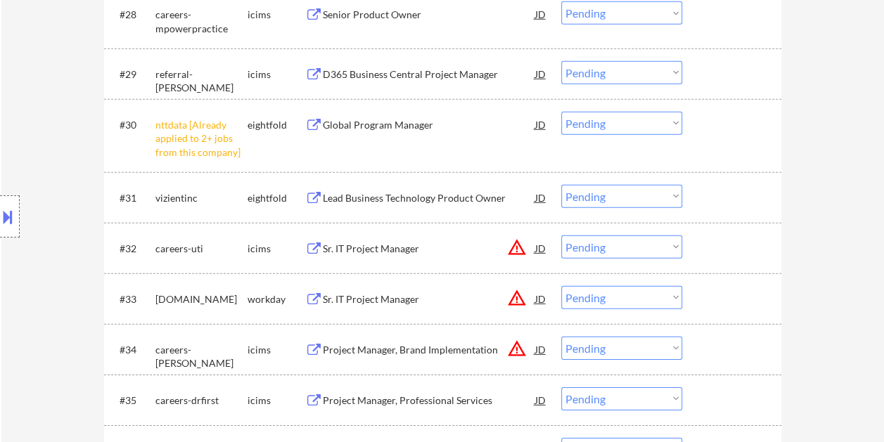
scroll to position [1977, 0]
click at [668, 115] on select "Choose an option... Pending Applied Excluded (Questions) Excluded (Expired) Exc…" at bounding box center [621, 122] width 121 height 23
click at [561, 111] on select "Choose an option... Pending Applied Excluded (Questions) Excluded (Expired) Exc…" at bounding box center [621, 122] width 121 height 23
select select ""pending""
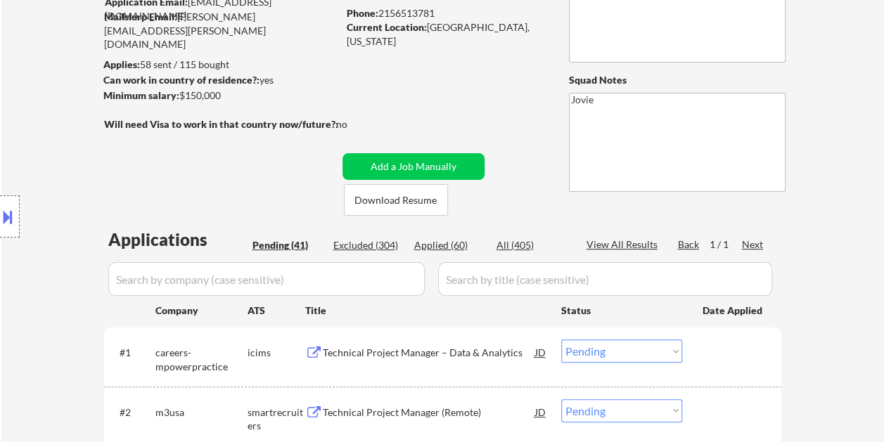
scroll to position [0, 0]
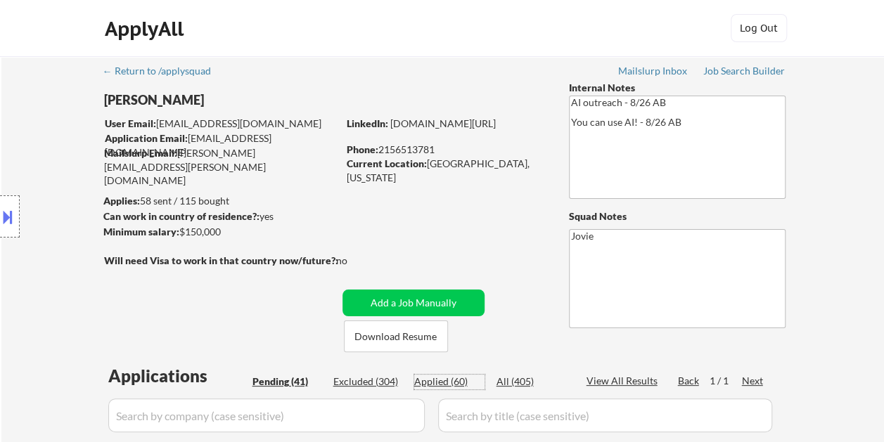
click at [434, 382] on div "Applied (60)" at bounding box center [449, 382] width 70 height 14
select select ""applied""
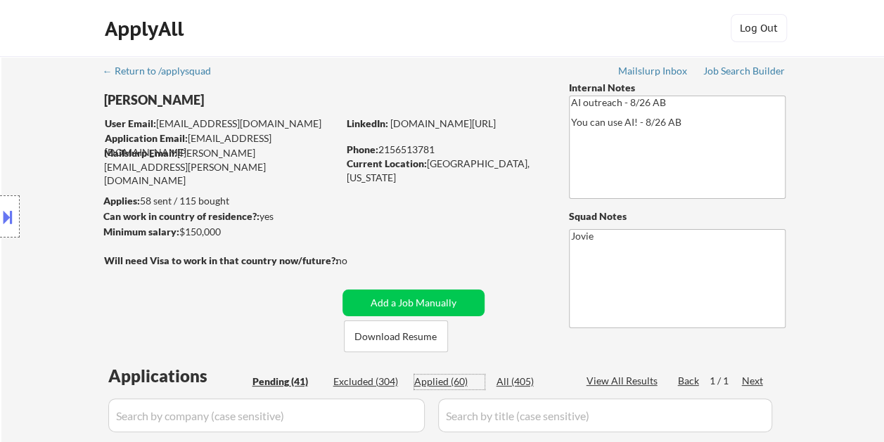
select select ""applied""
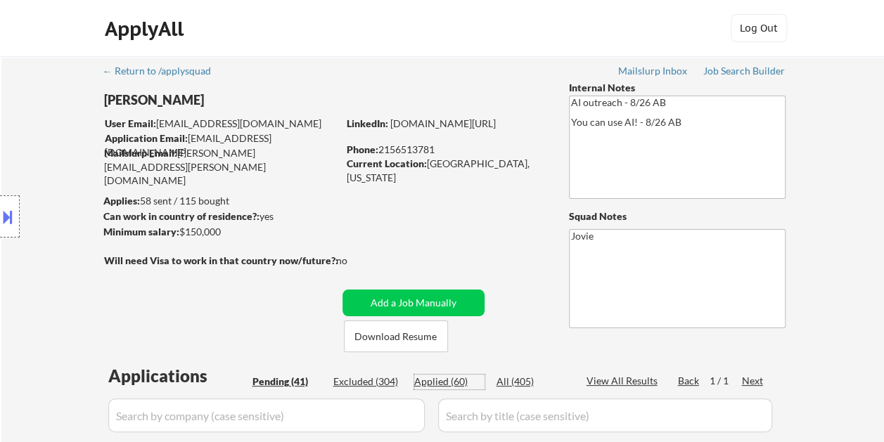
select select ""applied""
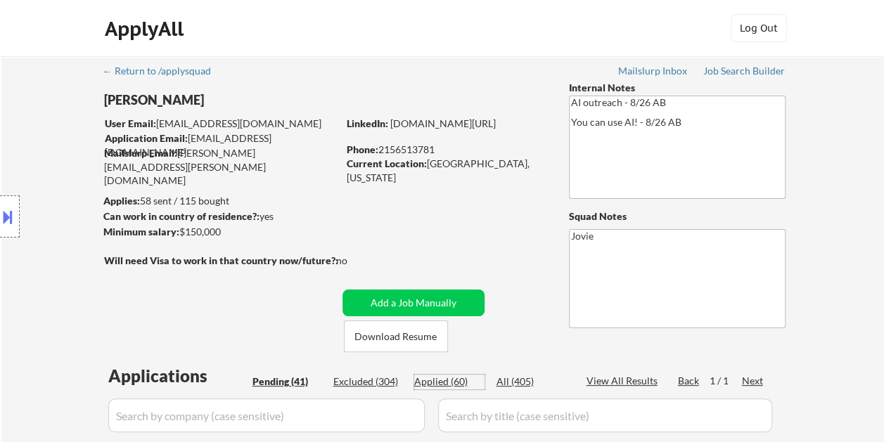
select select ""applied""
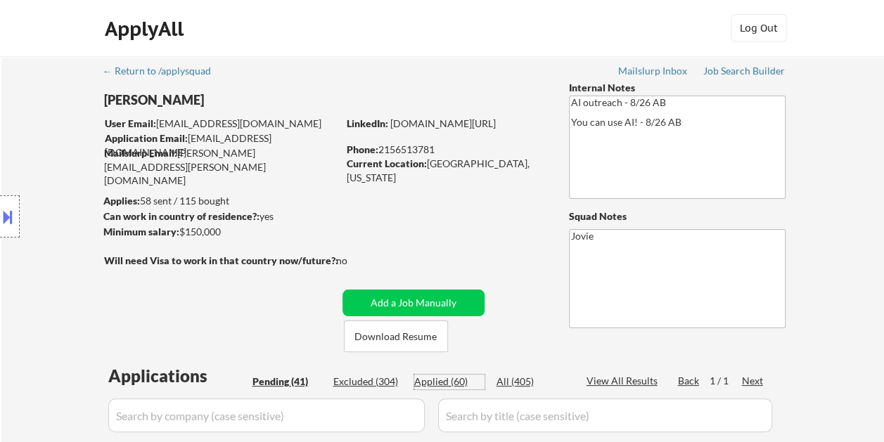
select select ""applied""
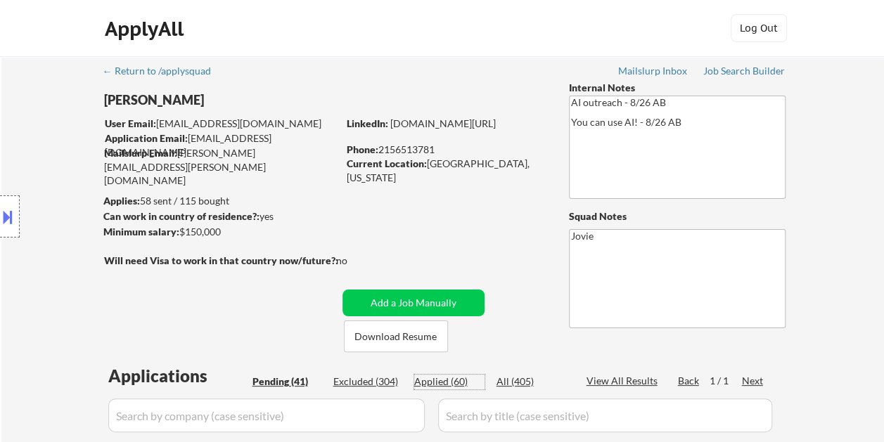
select select ""applied""
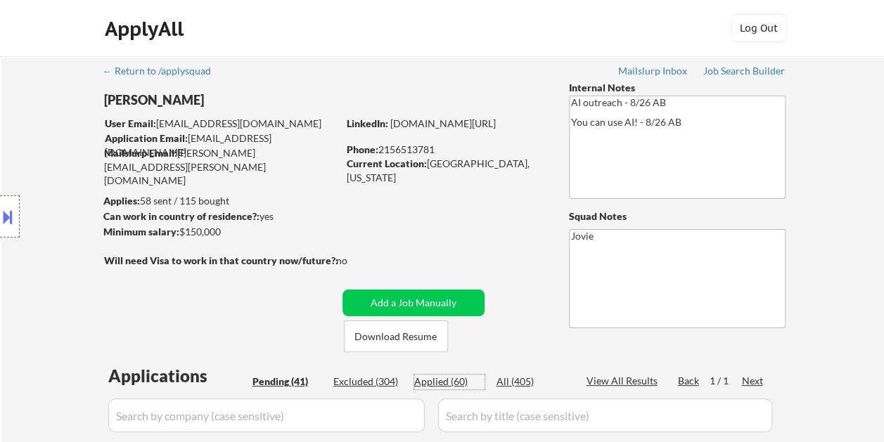
select select ""applied""
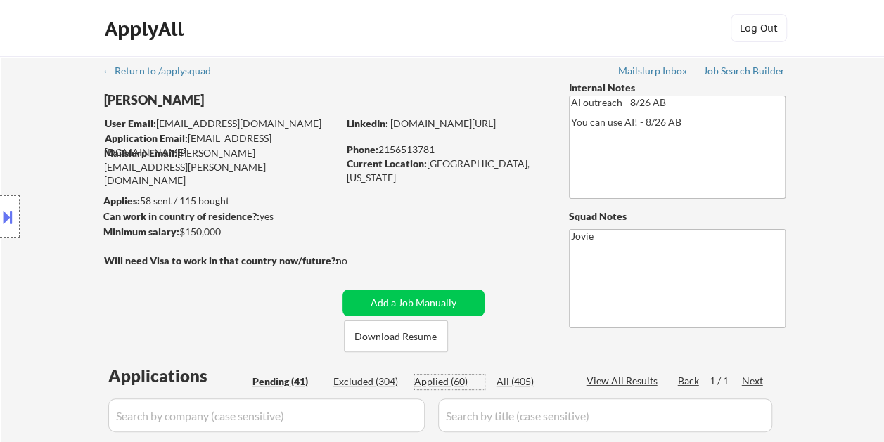
select select ""applied""
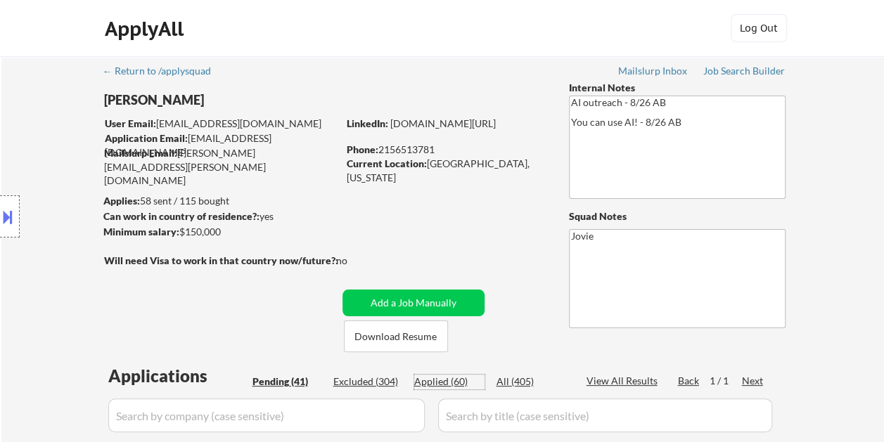
select select ""applied""
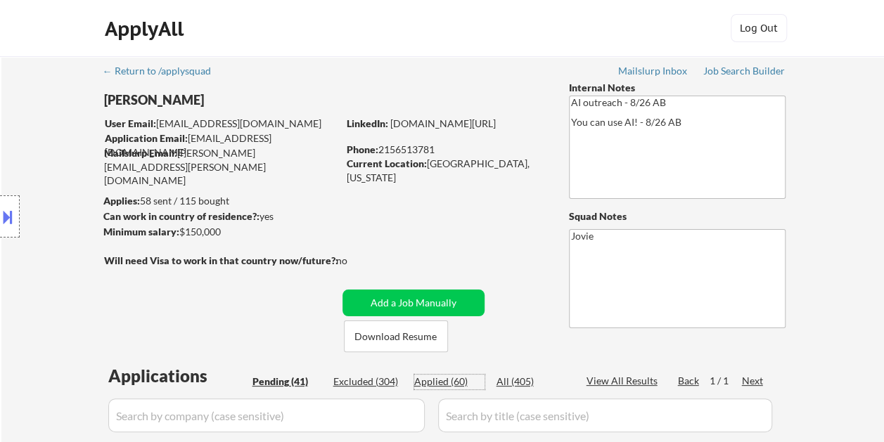
select select ""applied""
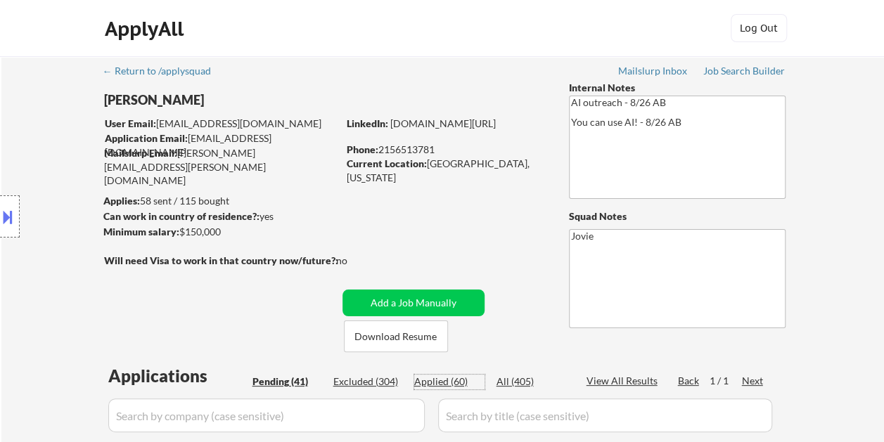
select select ""applied""
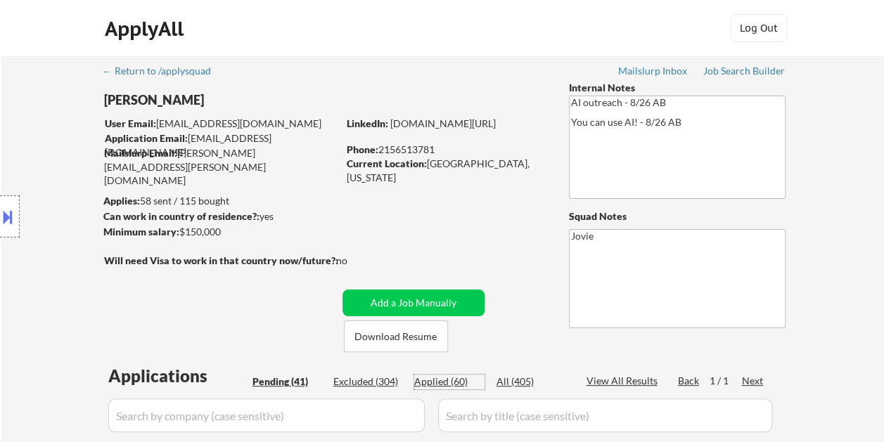
select select ""applied""
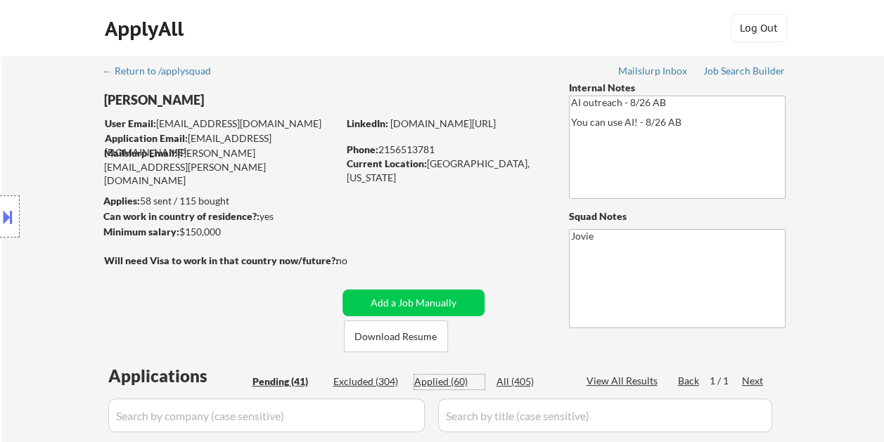
select select ""applied""
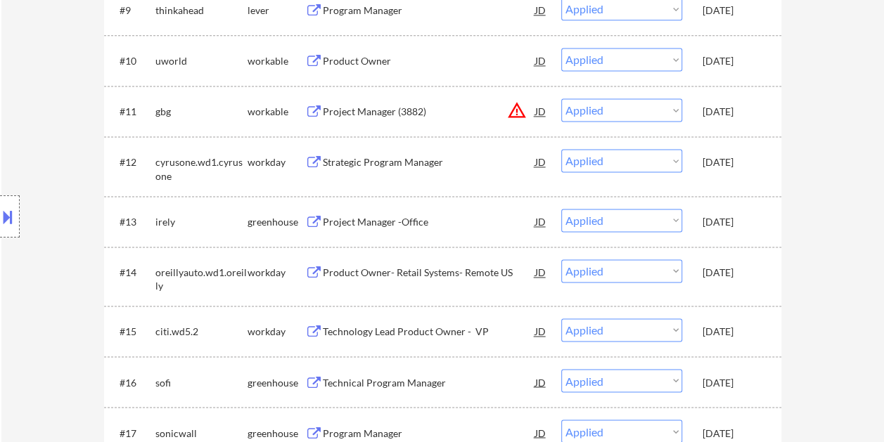
scroll to position [958, 0]
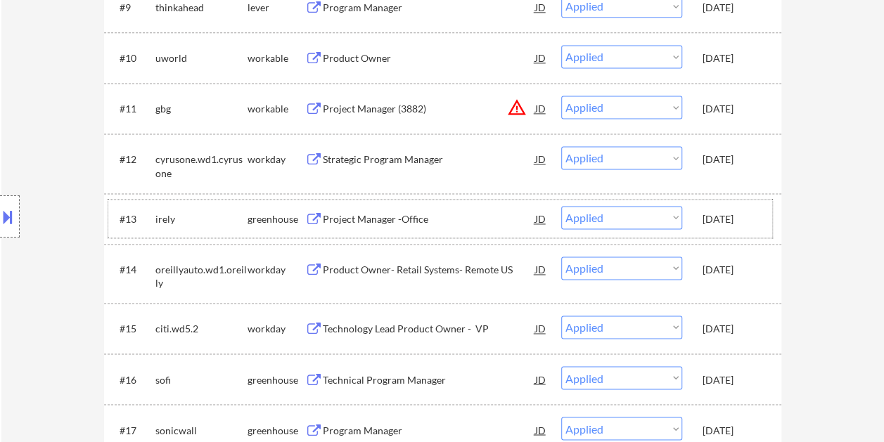
click at [736, 224] on div "[DATE]" at bounding box center [733, 219] width 62 height 14
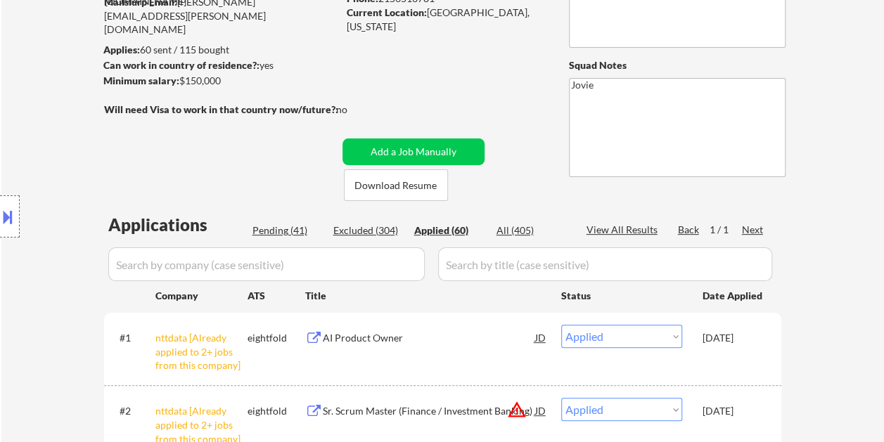
scroll to position [152, 0]
